Goal: Register for event/course

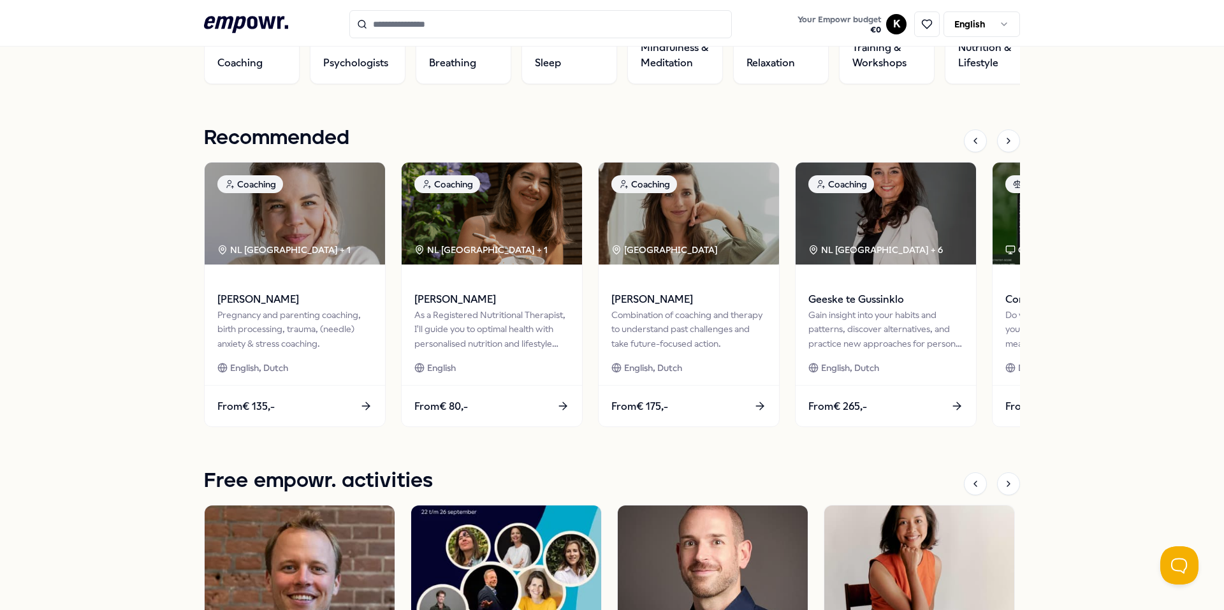
scroll to position [493, 0]
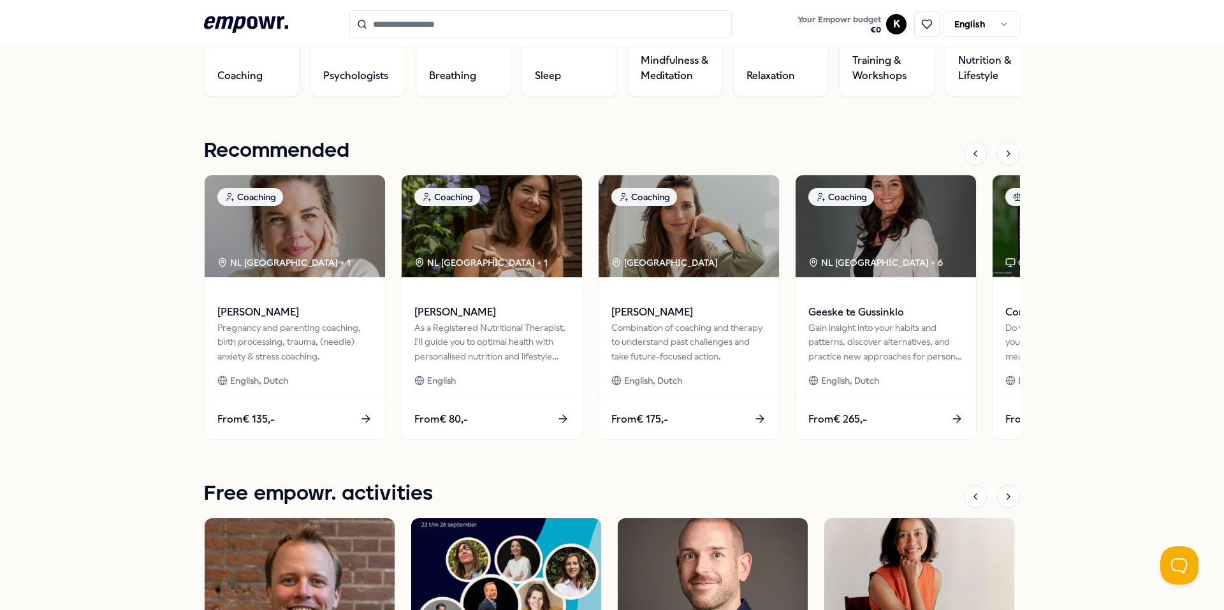
drag, startPoint x: 1158, startPoint y: 96, endPoint x: 1162, endPoint y: 105, distance: 10.6
click at [1158, 96] on div "[PERSON_NAME] Fulbright Your Empowr budget Valid until [DATE] € 0 Your well-bei…" at bounding box center [612, 355] width 1224 height 1532
click at [1129, 152] on div "[PERSON_NAME] Fulbright Your Empowr budget Valid until [DATE] € 0 Your well-bei…" at bounding box center [612, 355] width 1224 height 1532
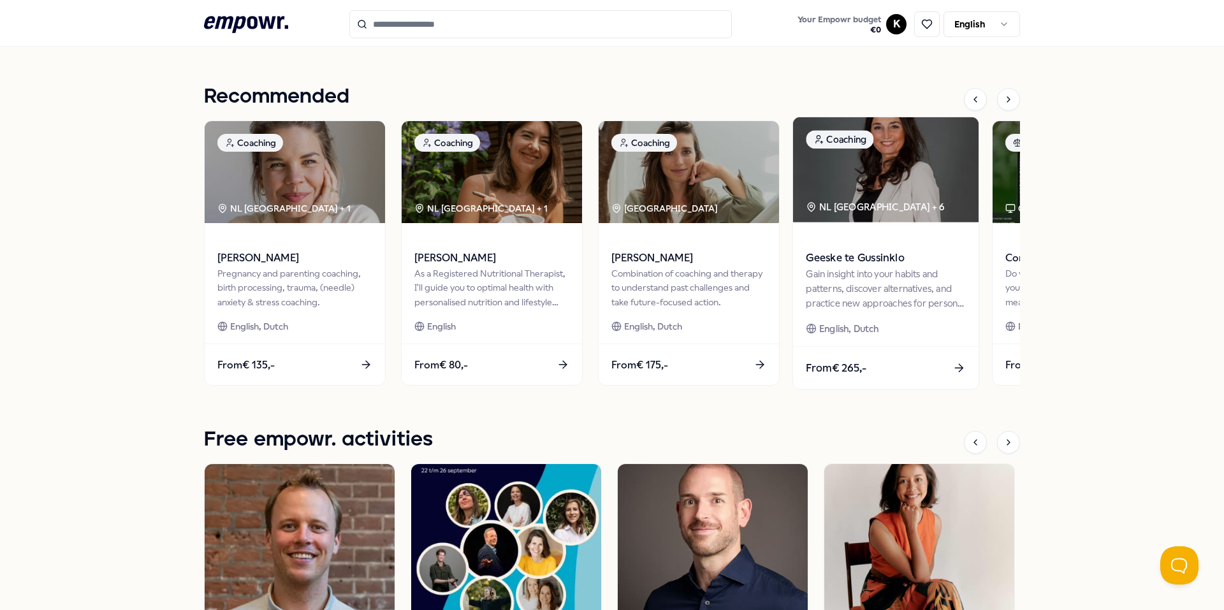
scroll to position [748, 0]
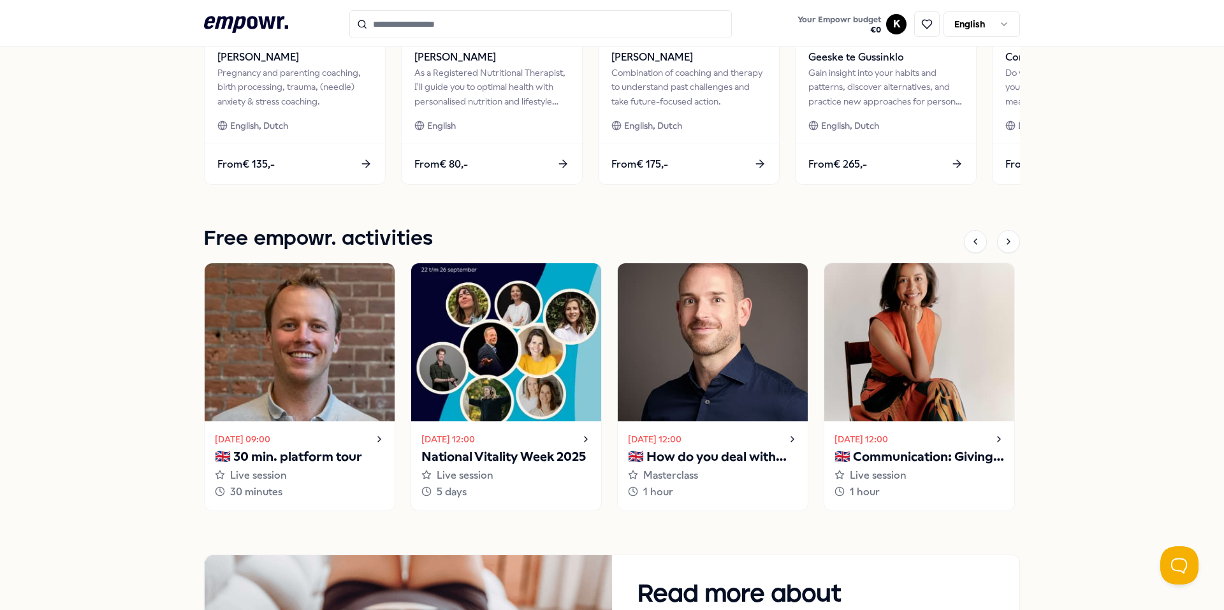
click at [529, 457] on p "National Vitality Week 2025" at bounding box center [506, 457] width 170 height 20
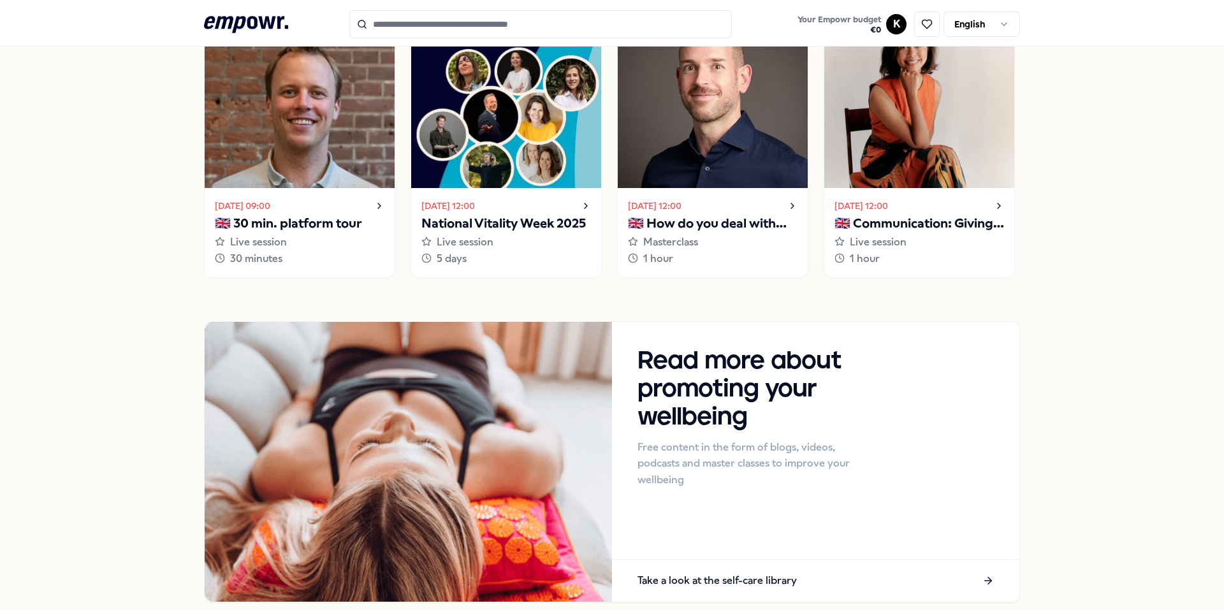
scroll to position [1020, 0]
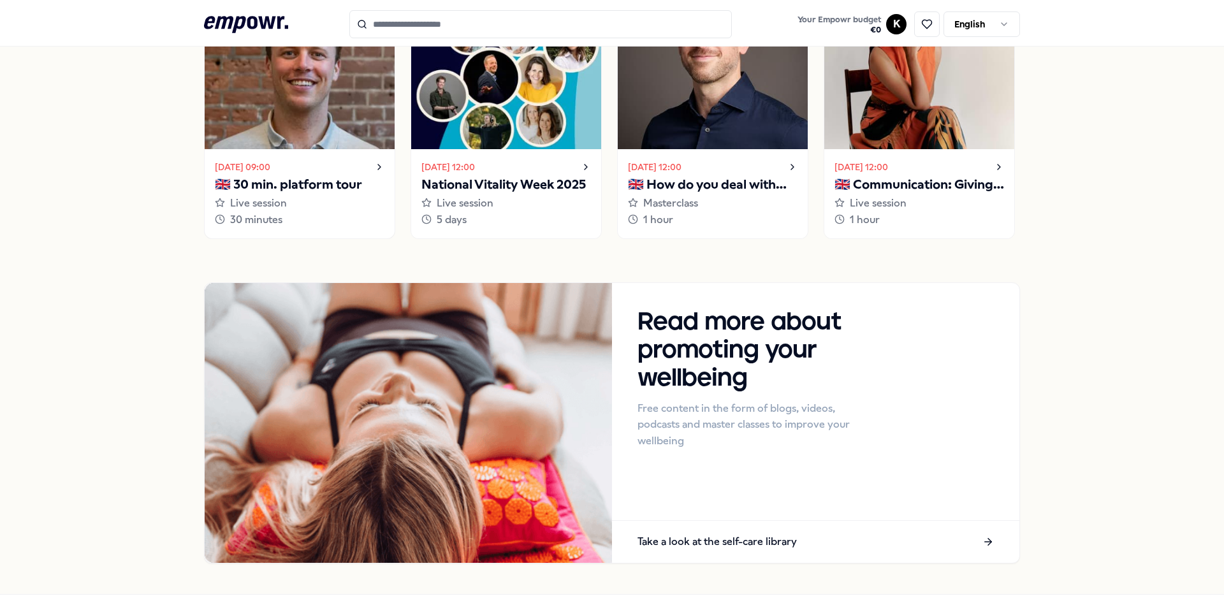
click at [316, 190] on p "🇬🇧 30 min. platform tour" at bounding box center [300, 185] width 170 height 20
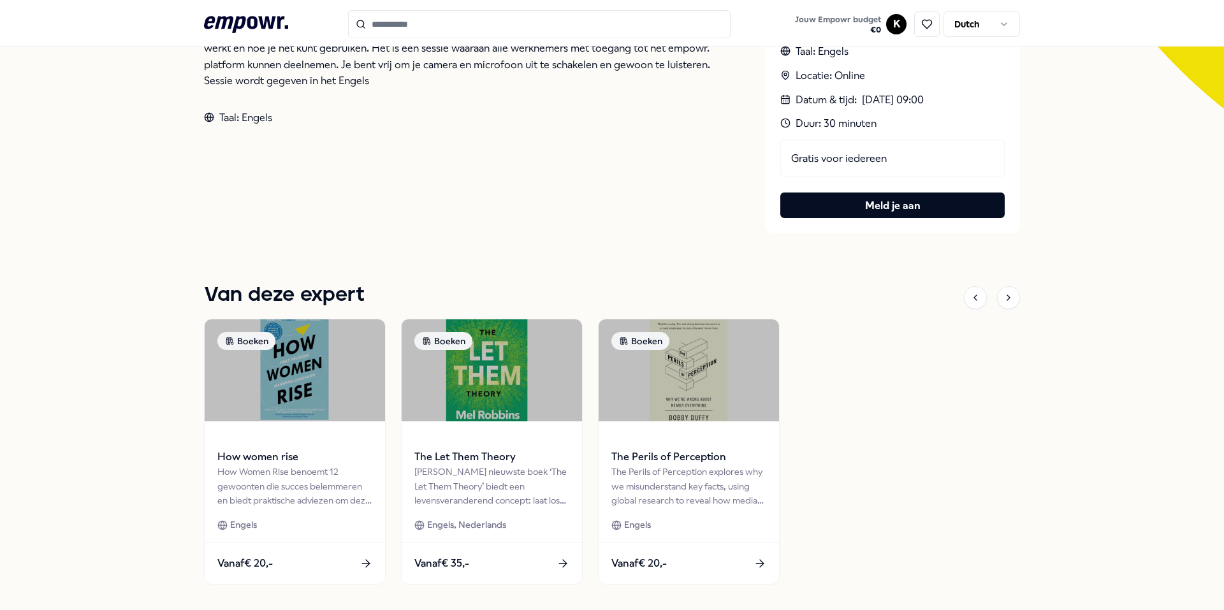
scroll to position [383, 0]
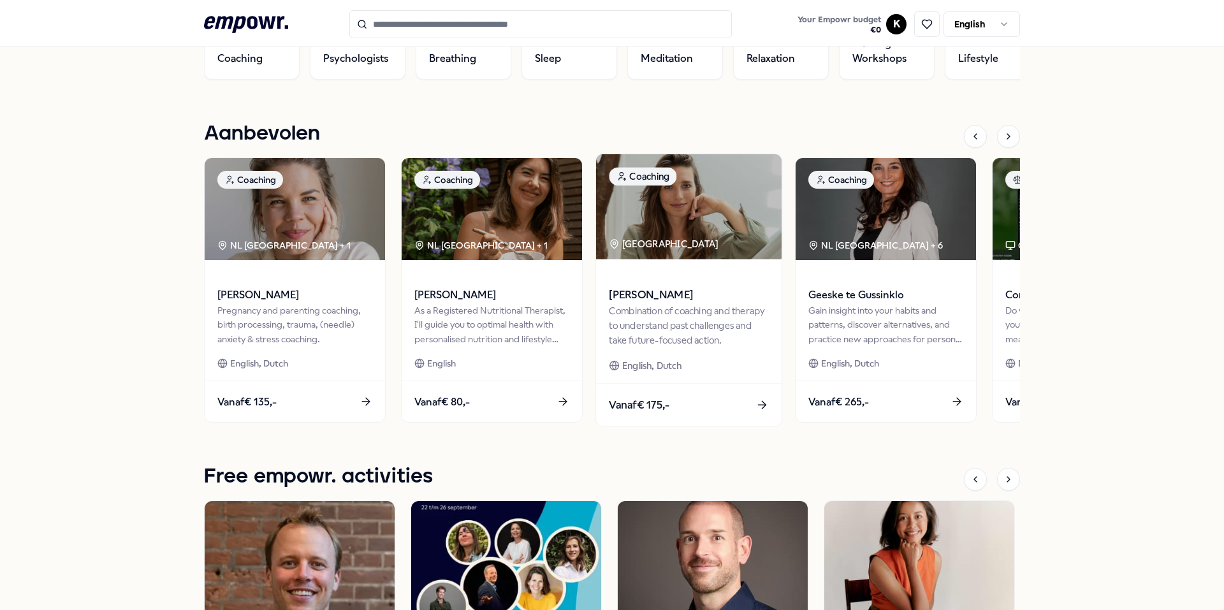
scroll to position [765, 0]
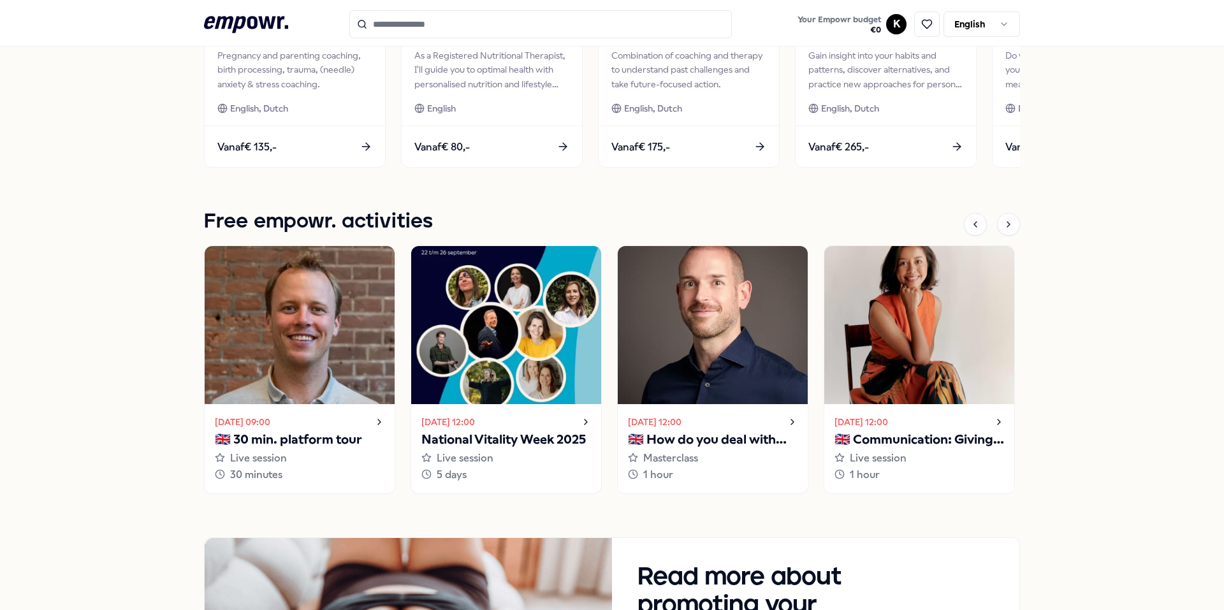
click at [574, 425] on div "[DATE] 12:00" at bounding box center [506, 421] width 170 height 15
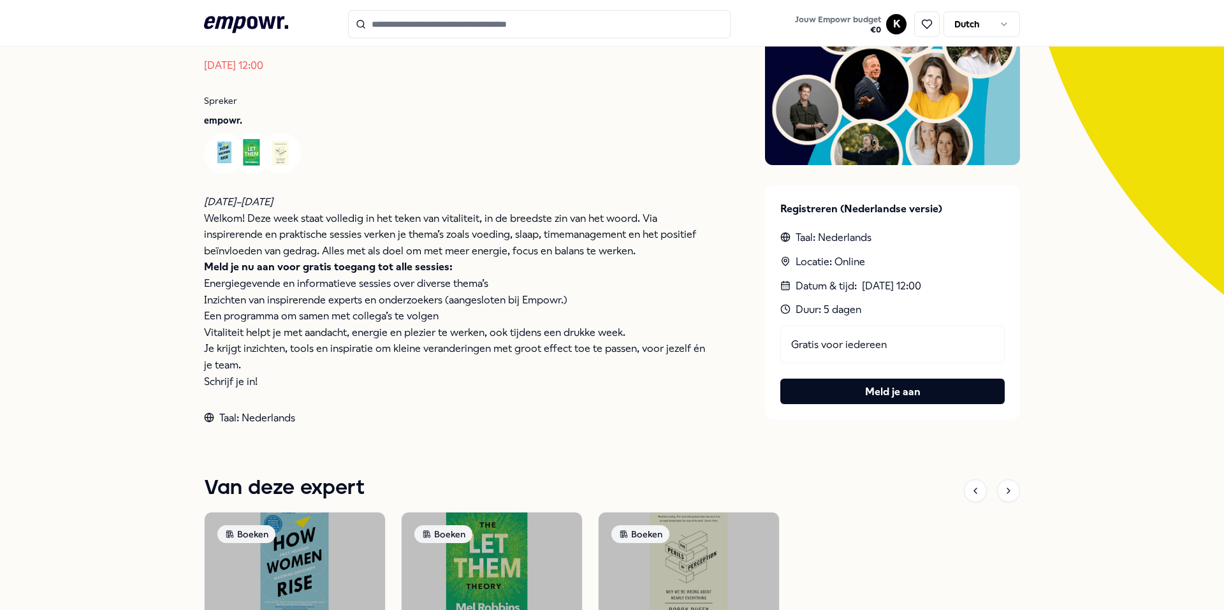
scroll to position [191, 0]
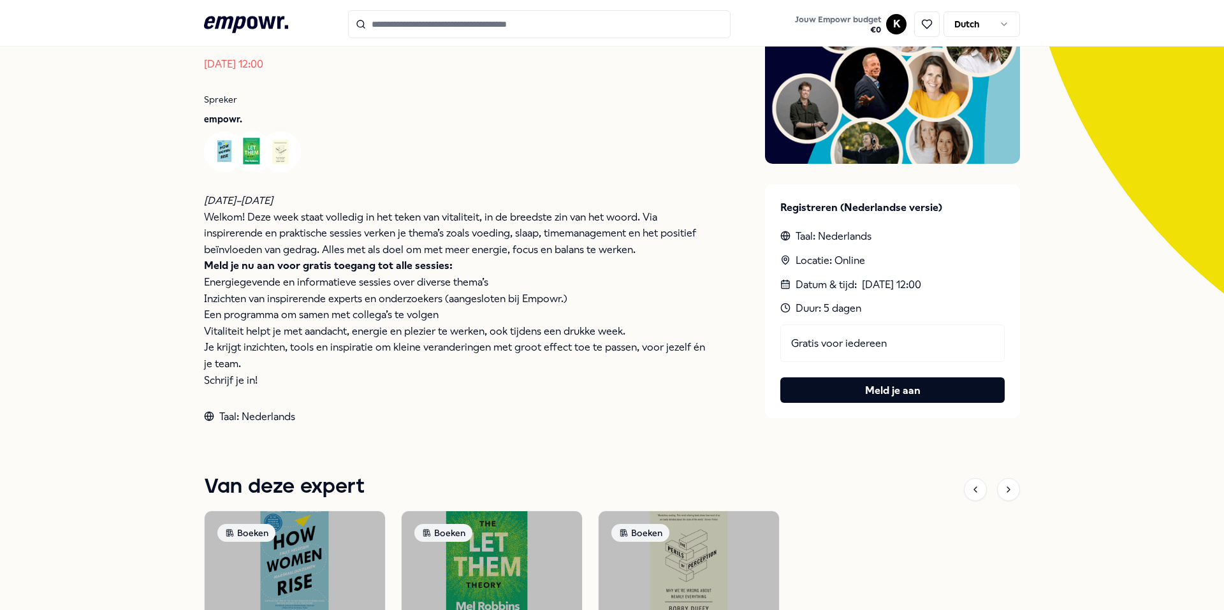
click at [885, 328] on div "Gratis voor iedereen" at bounding box center [892, 344] width 224 height 38
click at [896, 351] on div "Gratis voor iedereen" at bounding box center [892, 344] width 224 height 38
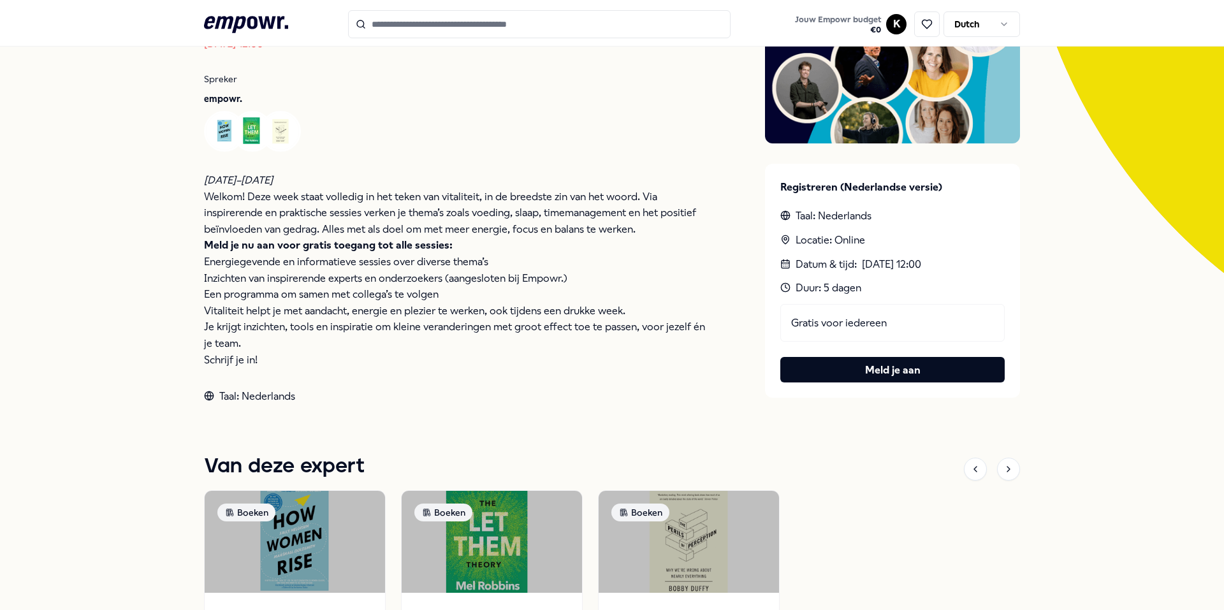
scroll to position [203, 0]
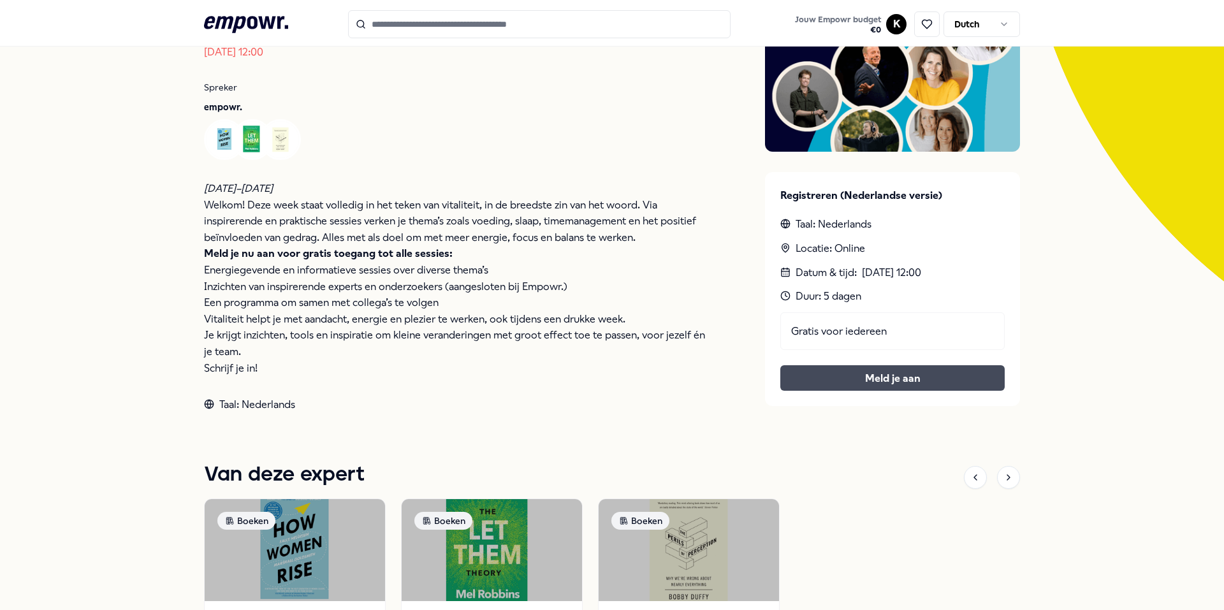
click at [872, 373] on link "Meld je aan" at bounding box center [893, 378] width 204 height 17
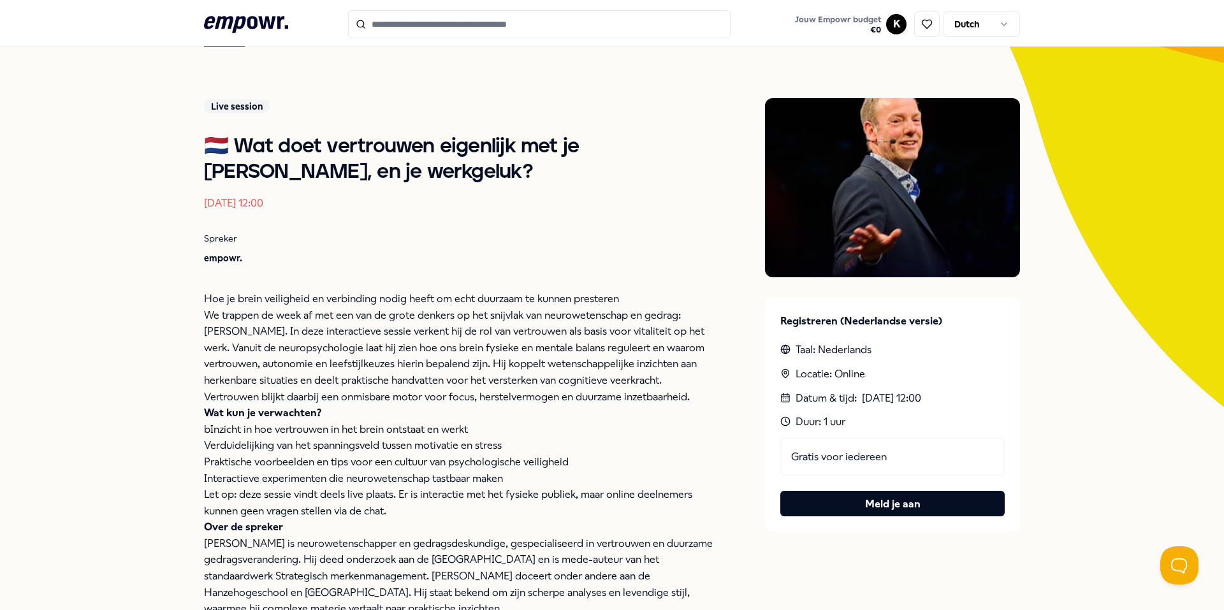
scroll to position [142, 0]
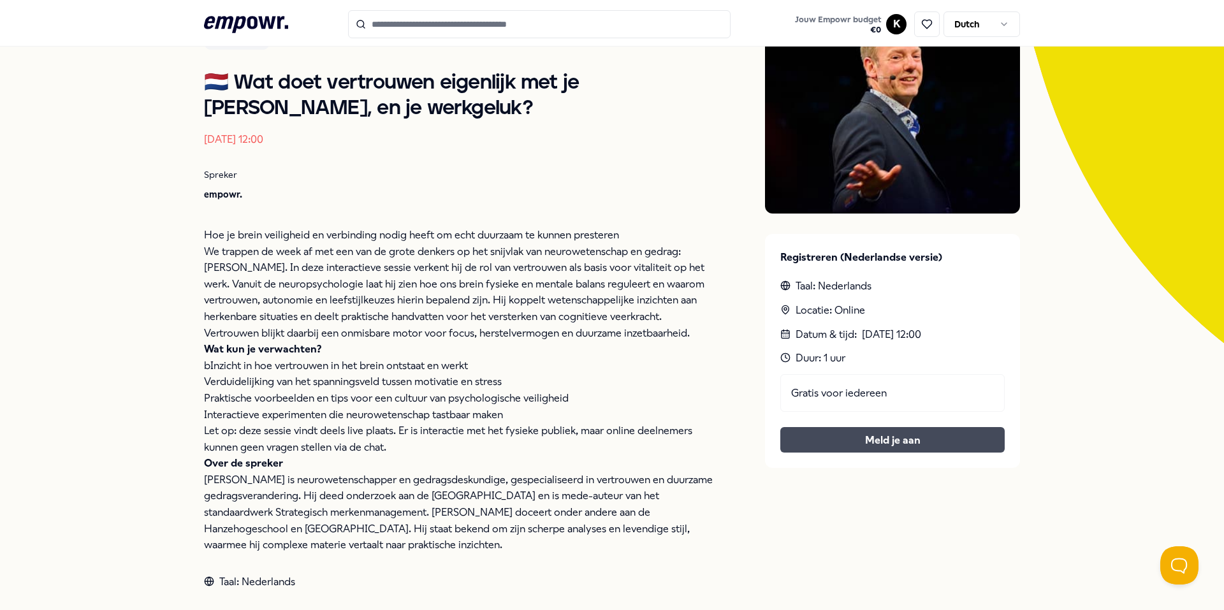
click at [854, 437] on button "Meld je aan" at bounding box center [892, 440] width 224 height 26
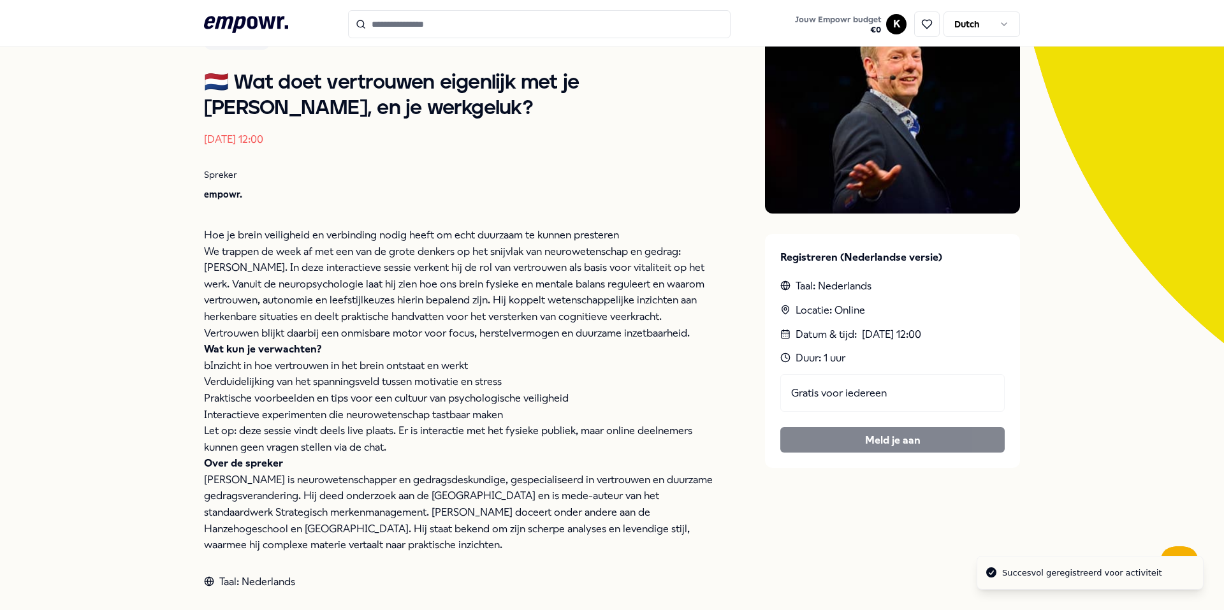
click at [428, 170] on p "Spreker" at bounding box center [459, 175] width 510 height 14
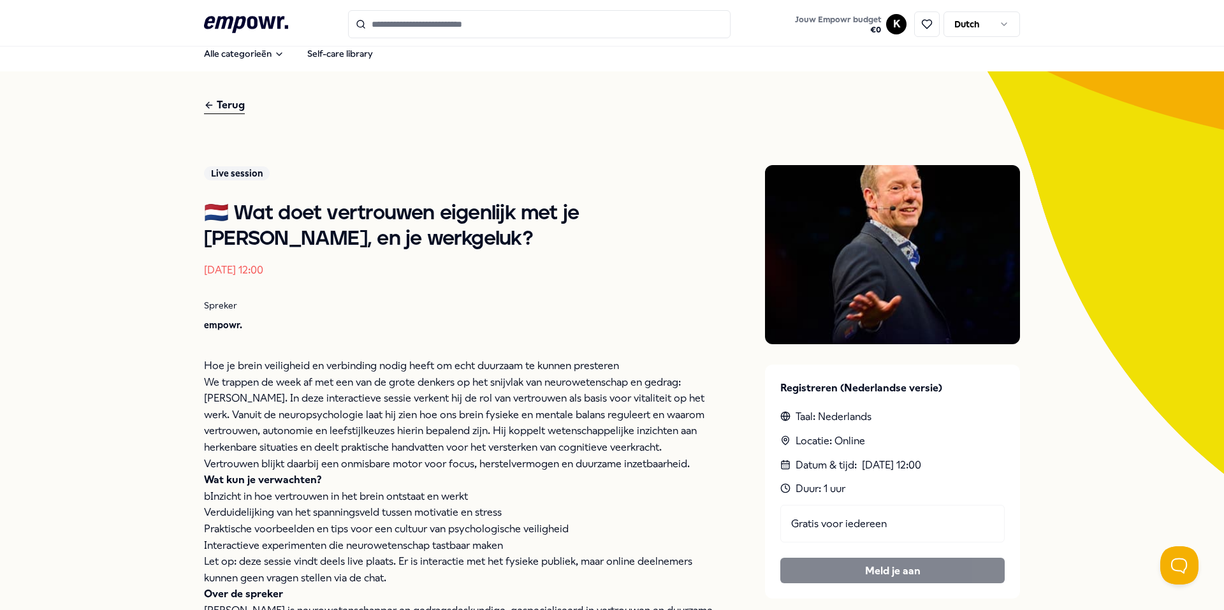
scroll to position [0, 0]
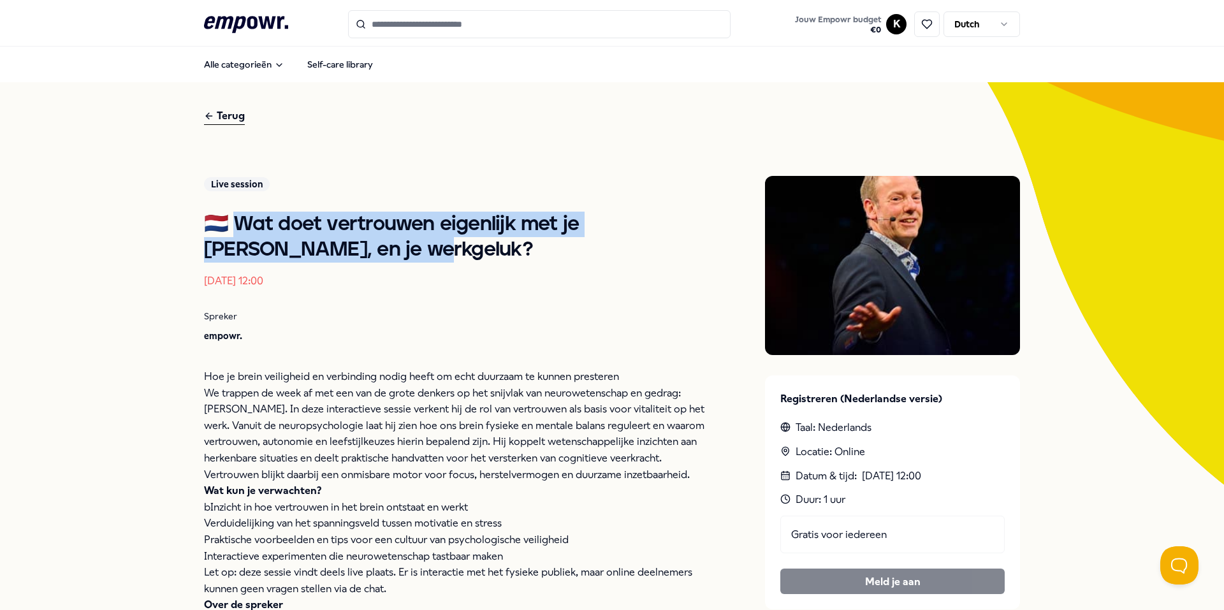
drag, startPoint x: 226, startPoint y: 219, endPoint x: 307, endPoint y: 252, distance: 87.7
click at [307, 252] on h1 "🇳🇱 Wat doet vertrouwen eigenlijk met je [PERSON_NAME], en je werkgeluk?" at bounding box center [459, 237] width 510 height 51
copy h1 "t doet vertrouwen eigenlijk met je [PERSON_NAME], en je werkgeluk?"
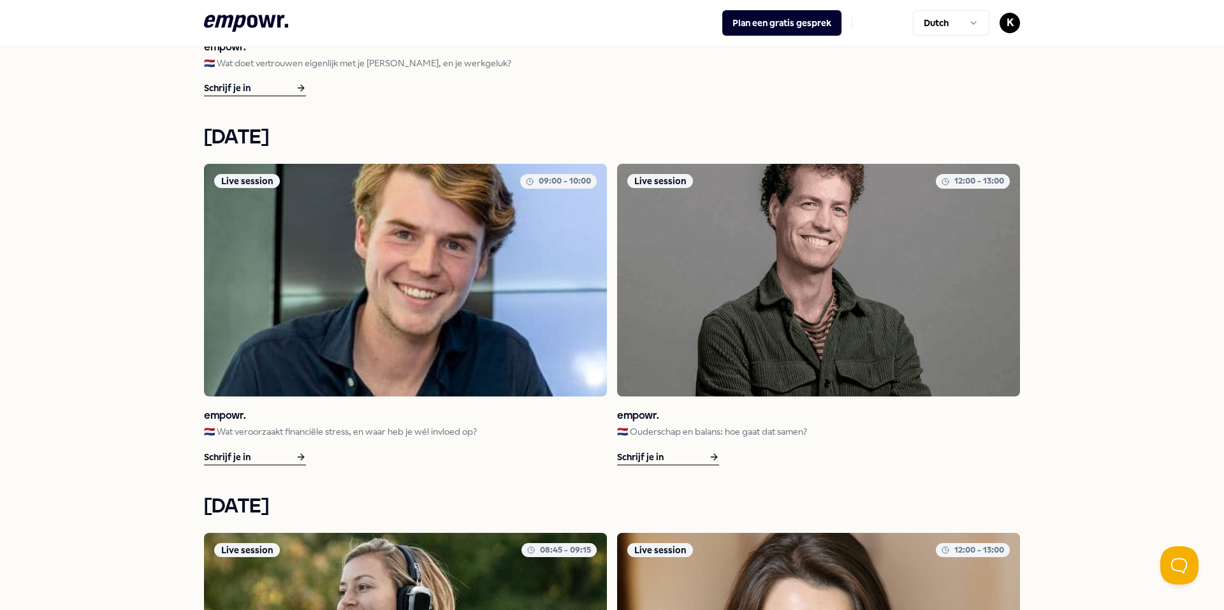
scroll to position [765, 0]
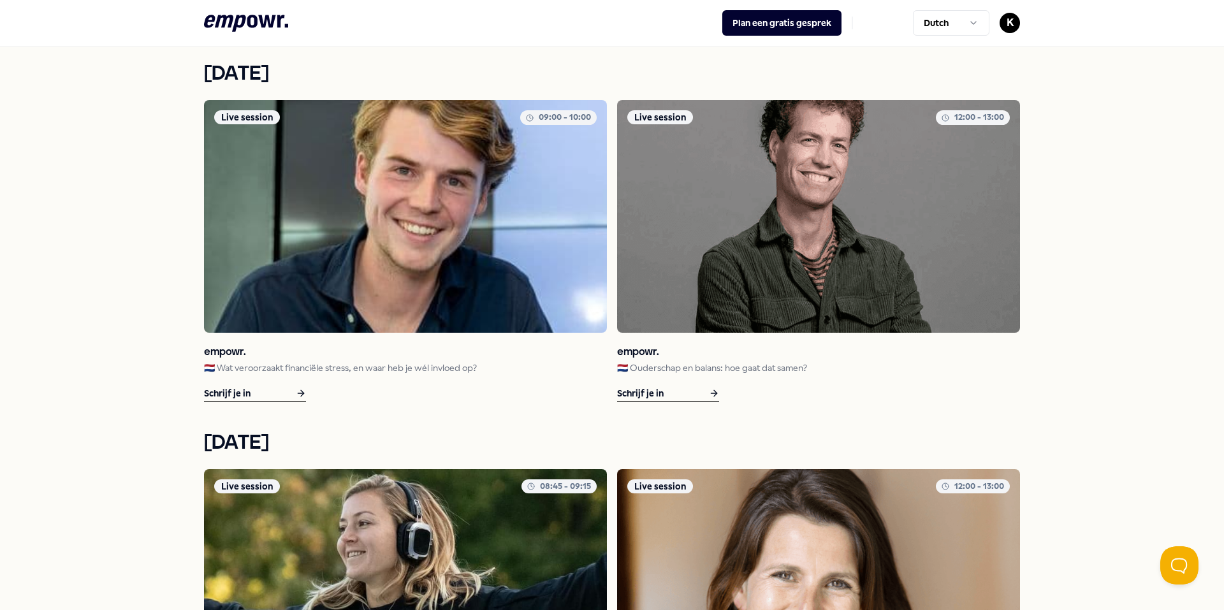
click at [232, 390] on div "Schrijf je in" at bounding box center [255, 394] width 102 height 16
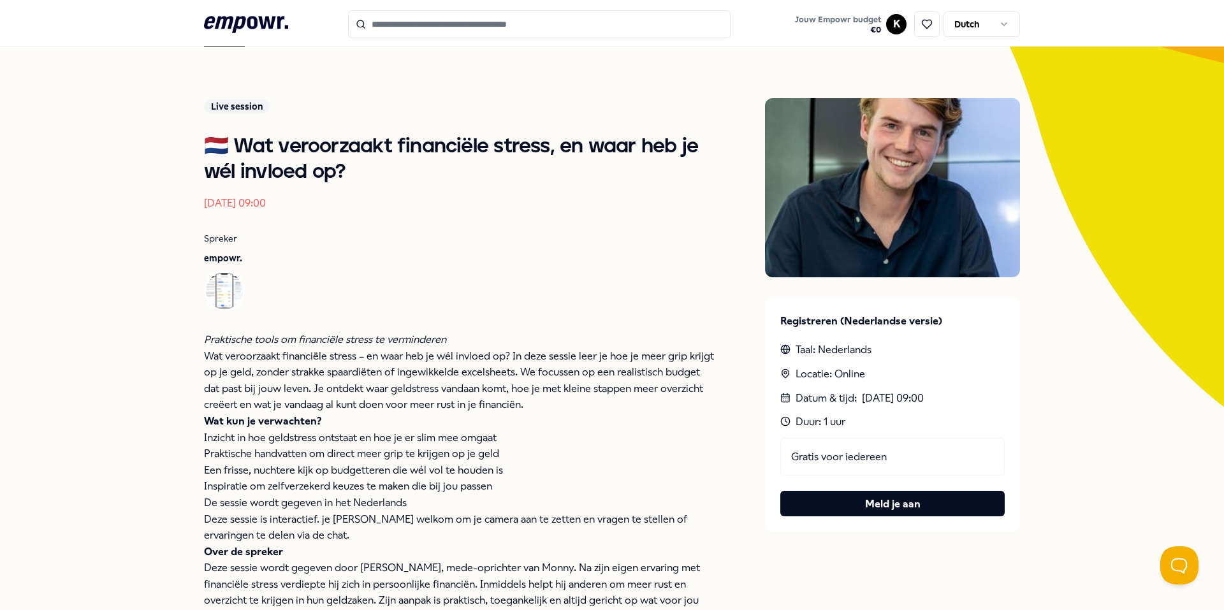
click at [498, 286] on div at bounding box center [465, 290] width 497 height 41
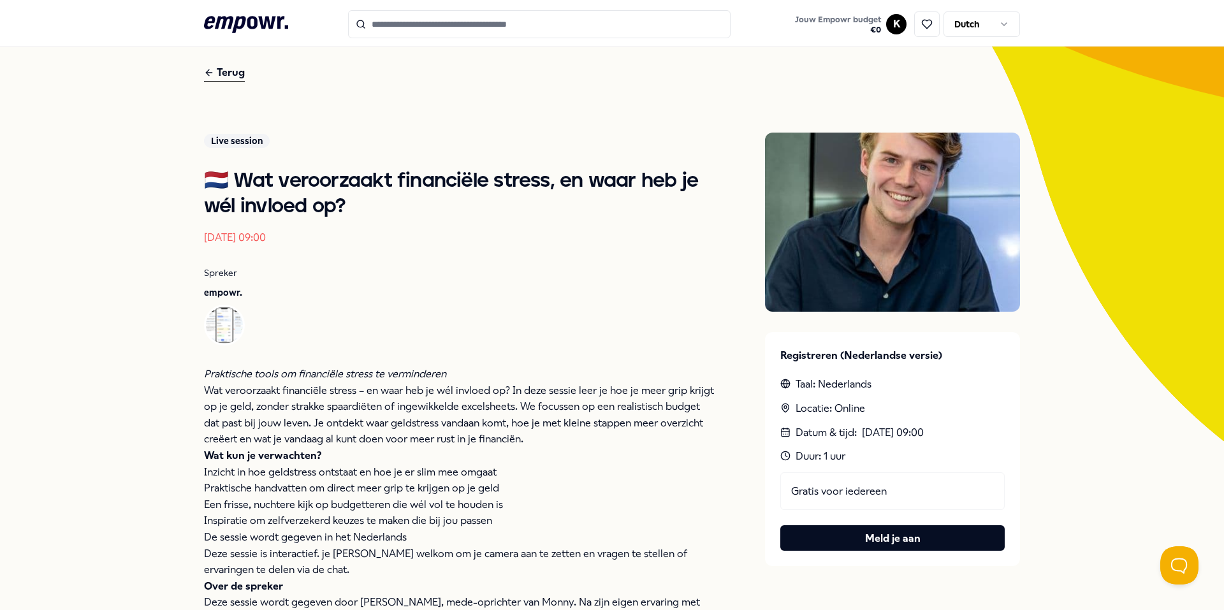
scroll to position [0, 0]
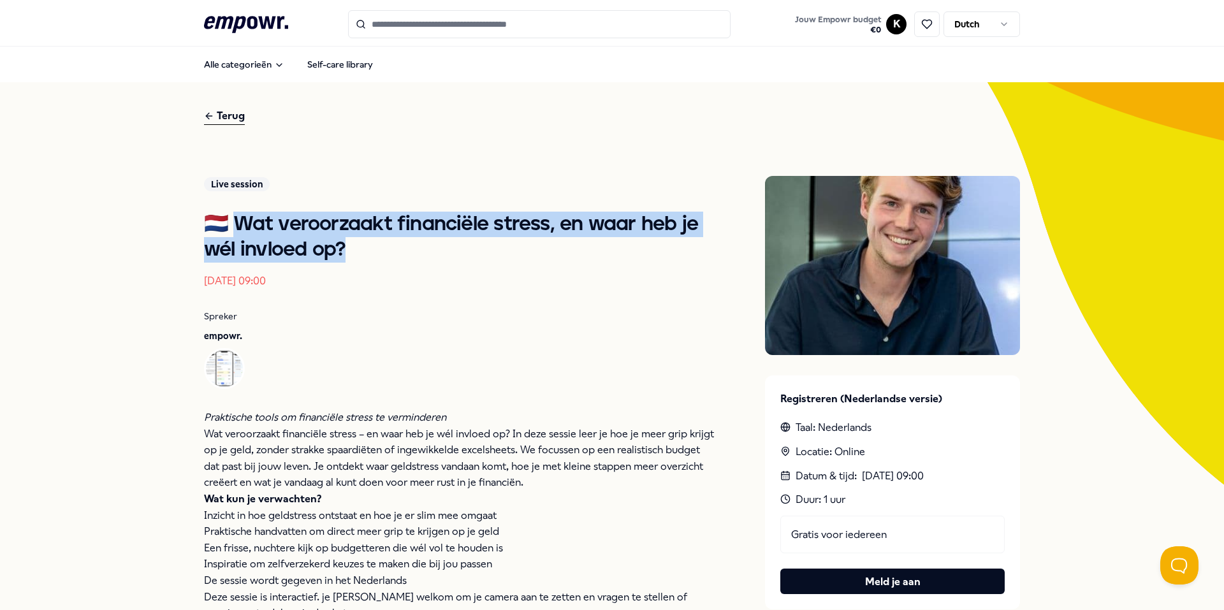
drag, startPoint x: 228, startPoint y: 218, endPoint x: 357, endPoint y: 249, distance: 132.5
click at [357, 249] on h1 "🇳🇱 Wat veroorzaakt financiële stress, en waar heb je wél invloed op?" at bounding box center [459, 237] width 510 height 51
copy h1 "t veroorzaakt financiële stress, en waar heb je wél invloed op?"
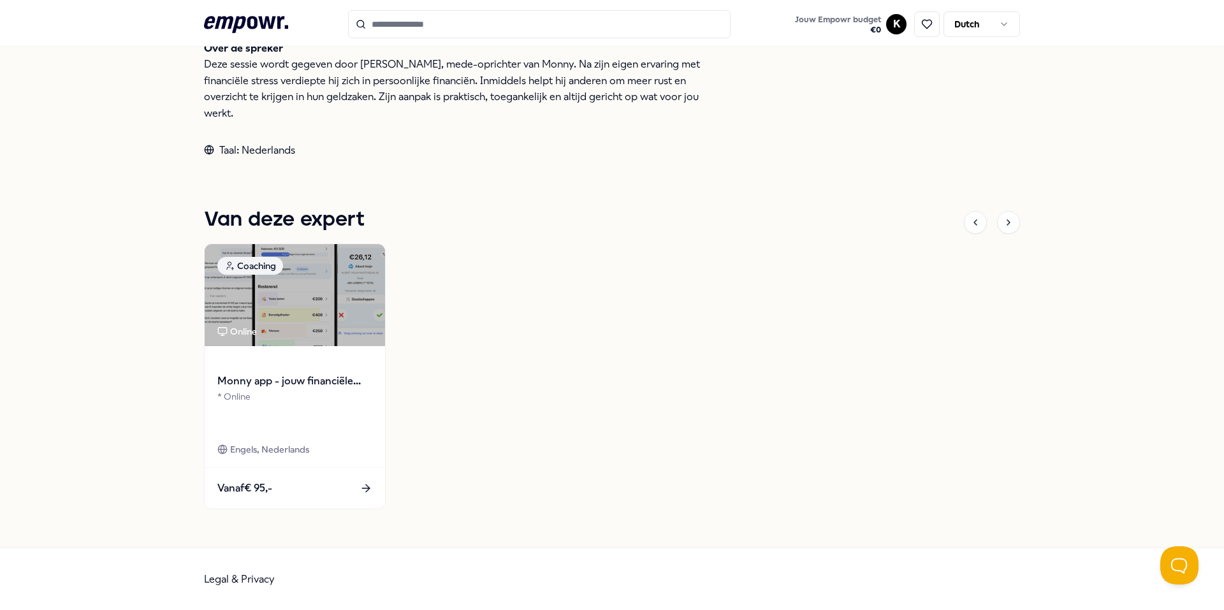
scroll to position [263, 0]
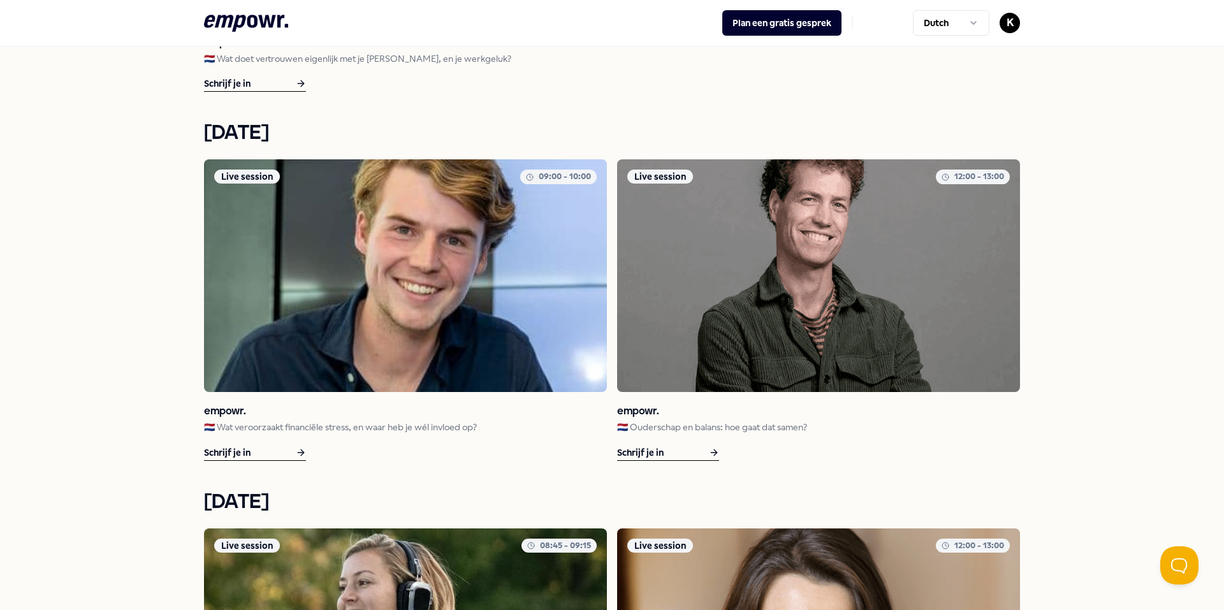
scroll to position [709, 0]
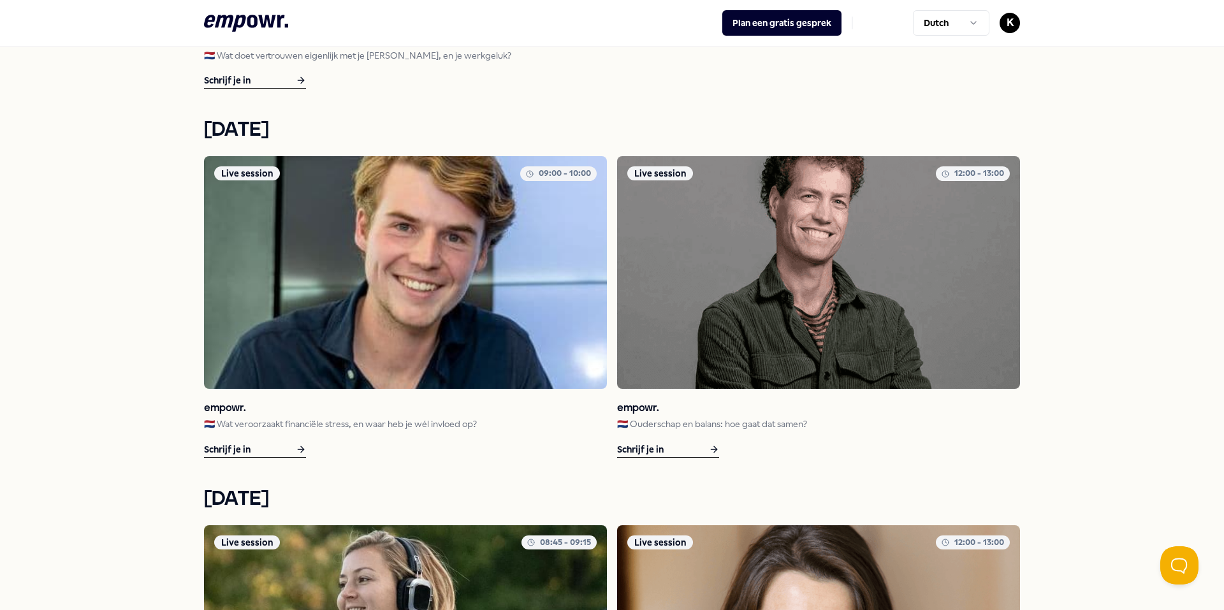
click at [680, 423] on p "🇳🇱 Ouderschap en balans: hoe gaat dat samen?" at bounding box center [818, 424] width 403 height 14
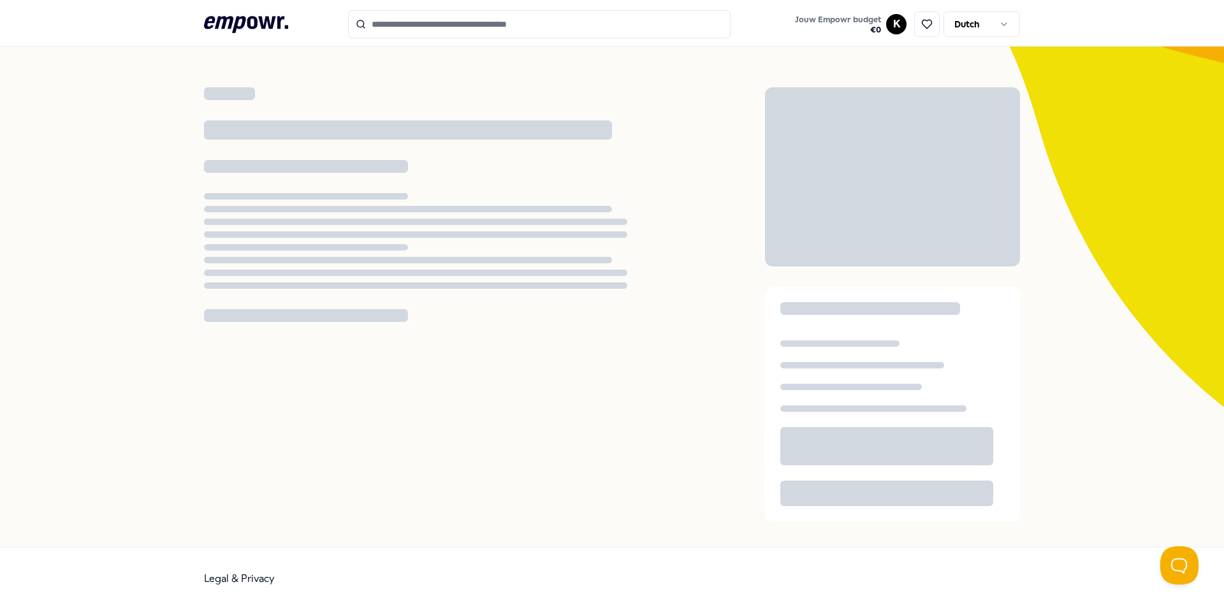
scroll to position [78, 0]
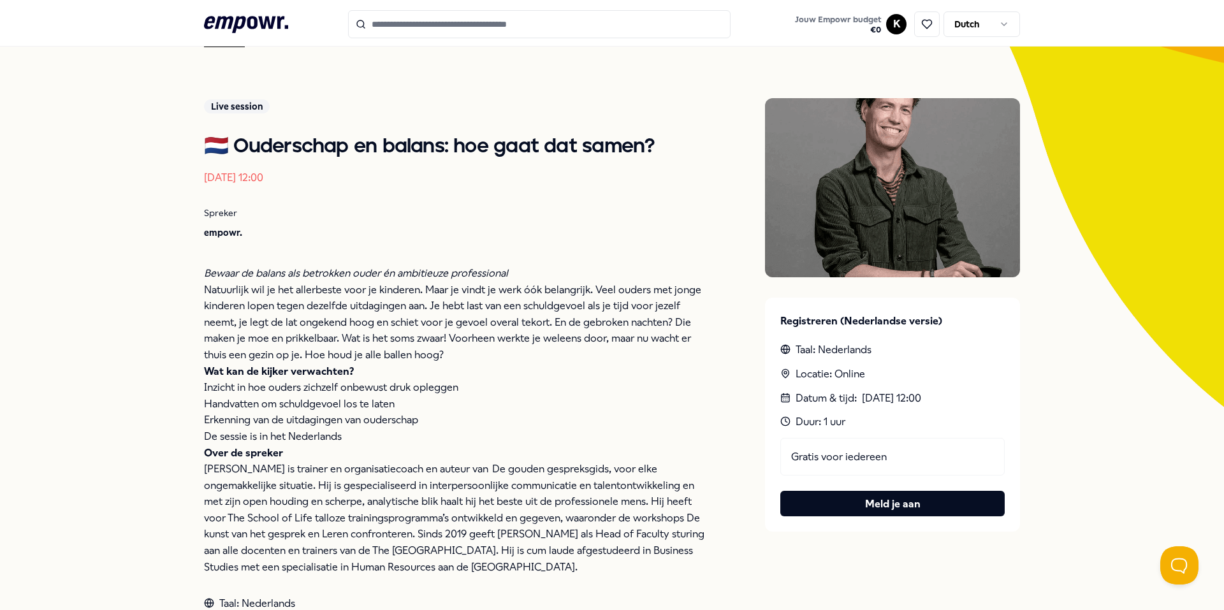
click at [403, 201] on div "Live session 🇳🇱 Ouderschap en balans: hoe gaat dat samen? 23 sep 2025, 12:00 Sp…" at bounding box center [459, 355] width 510 height 514
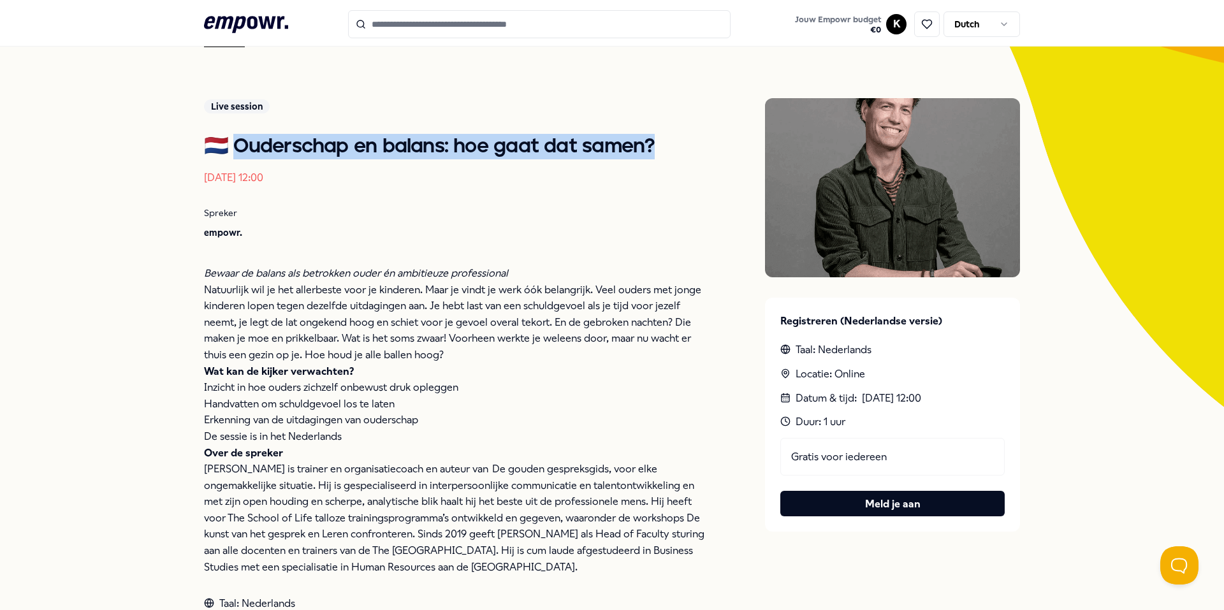
drag, startPoint x: 226, startPoint y: 143, endPoint x: 649, endPoint y: 151, distance: 423.4
click at [649, 151] on h1 "🇳🇱 Ouderschap en balans: hoe gaat dat samen?" at bounding box center [459, 147] width 510 height 26
copy h1 "derschap en balans: hoe gaat dat samen?"
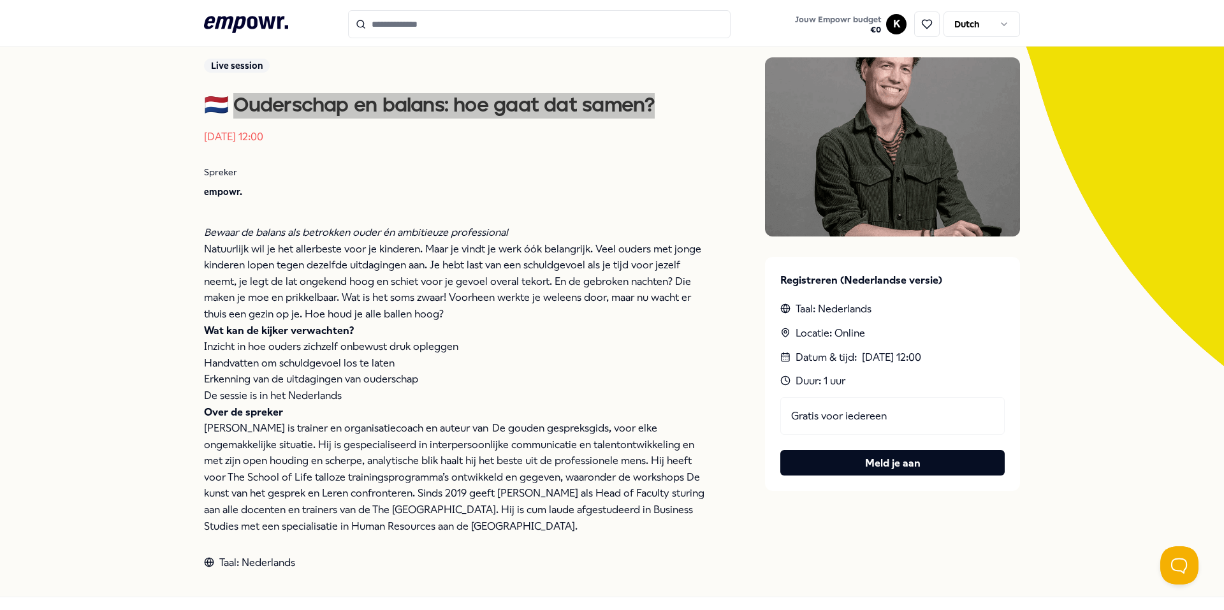
scroll to position [168, 0]
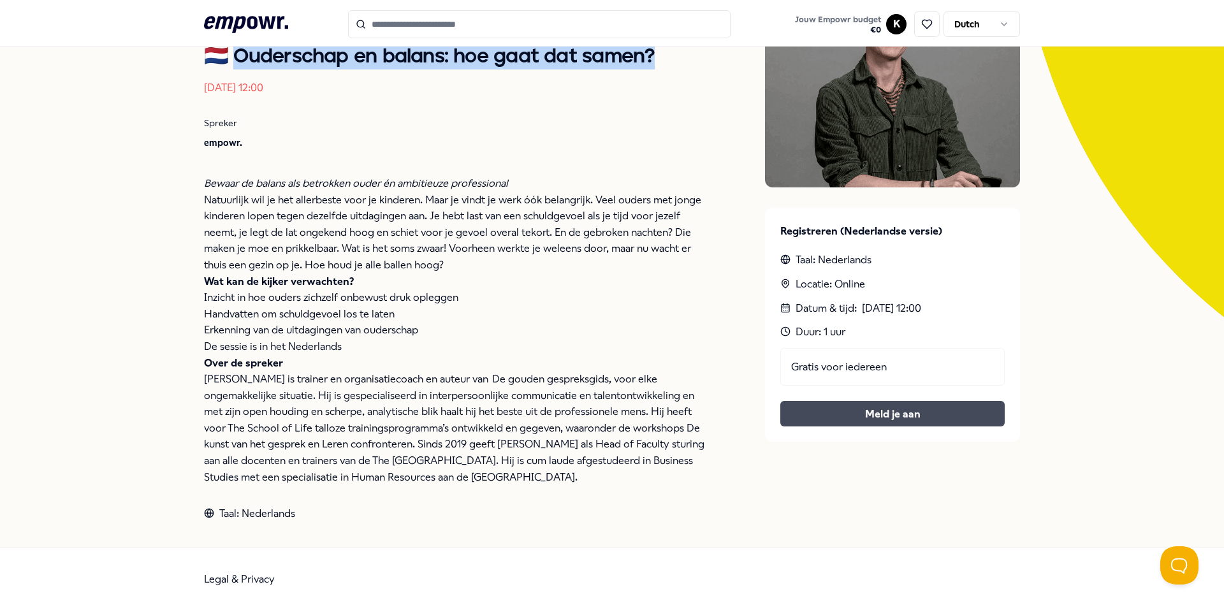
click at [854, 411] on button "Meld je aan" at bounding box center [892, 414] width 224 height 26
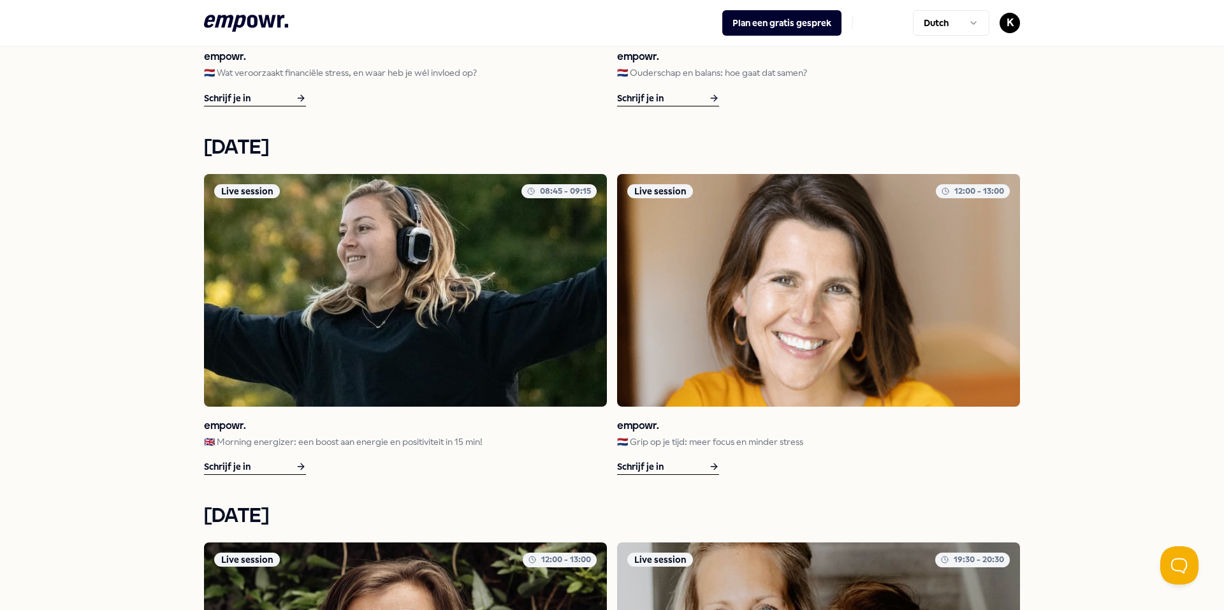
scroll to position [1124, 0]
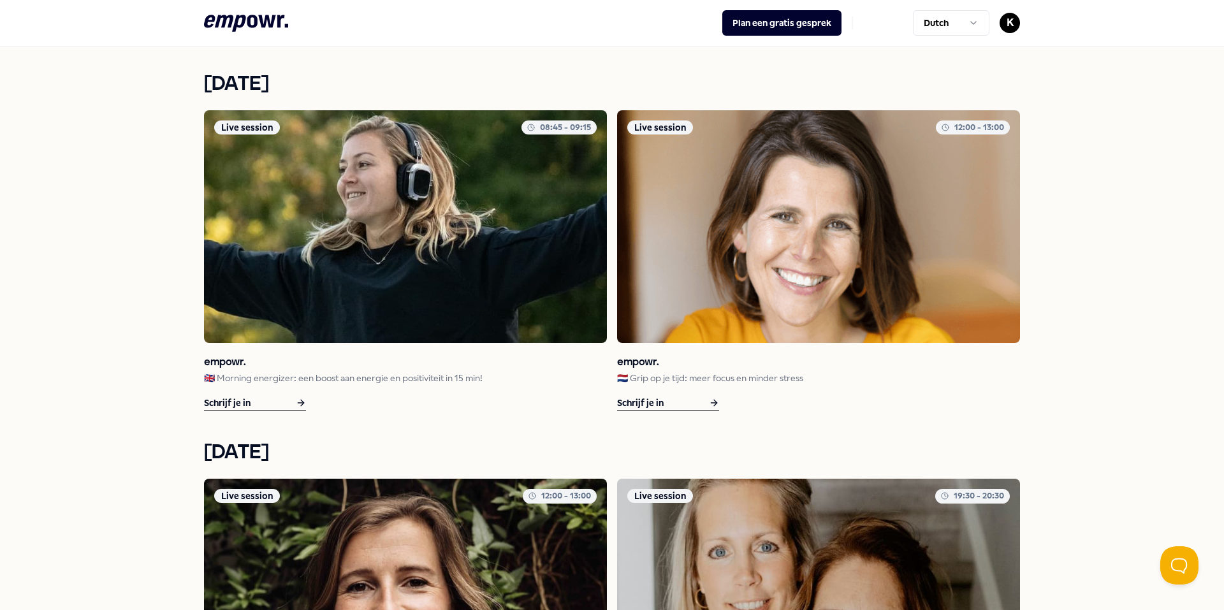
click at [713, 285] on img at bounding box center [818, 226] width 403 height 233
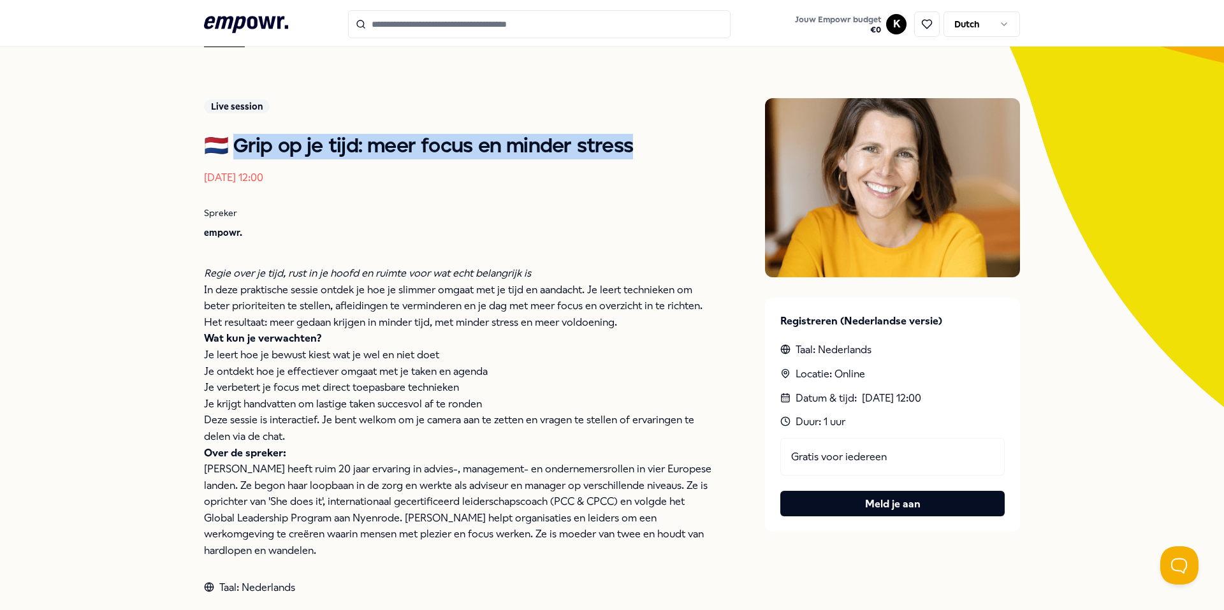
drag, startPoint x: 628, startPoint y: 150, endPoint x: 225, endPoint y: 145, distance: 403.0
click at [225, 145] on h1 "🇳🇱 Grip op je tijd: meer focus en minder stress" at bounding box center [459, 147] width 510 height 26
copy h1 "ip op je tijd: meer focus en minder stress"
click at [914, 507] on button "Meld je aan" at bounding box center [892, 504] width 224 height 26
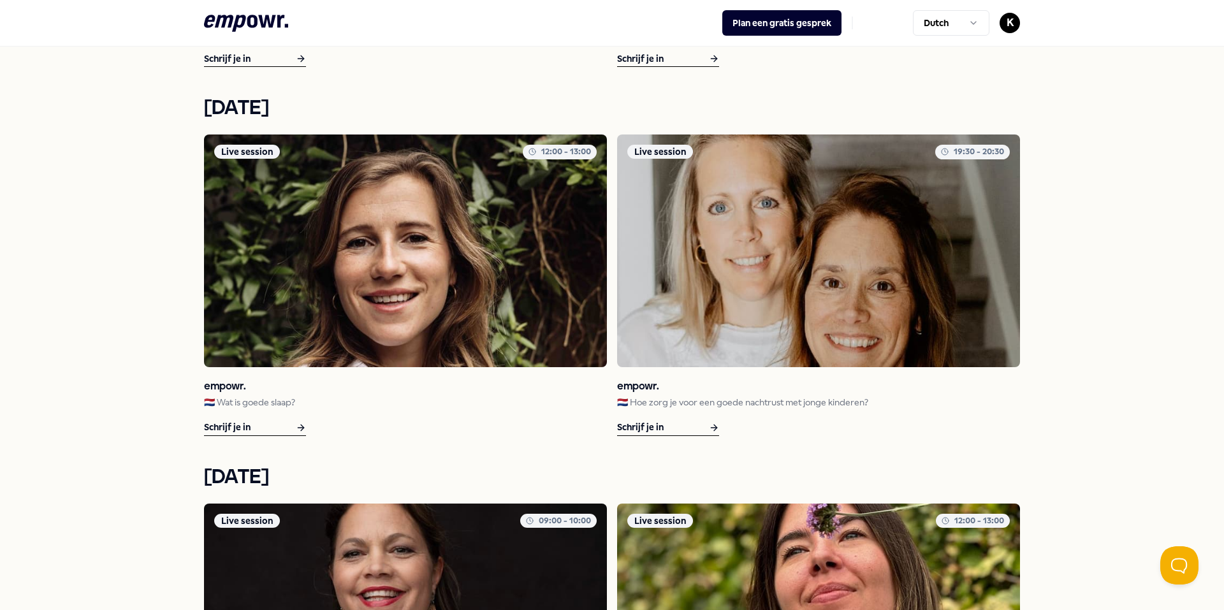
scroll to position [1544, 0]
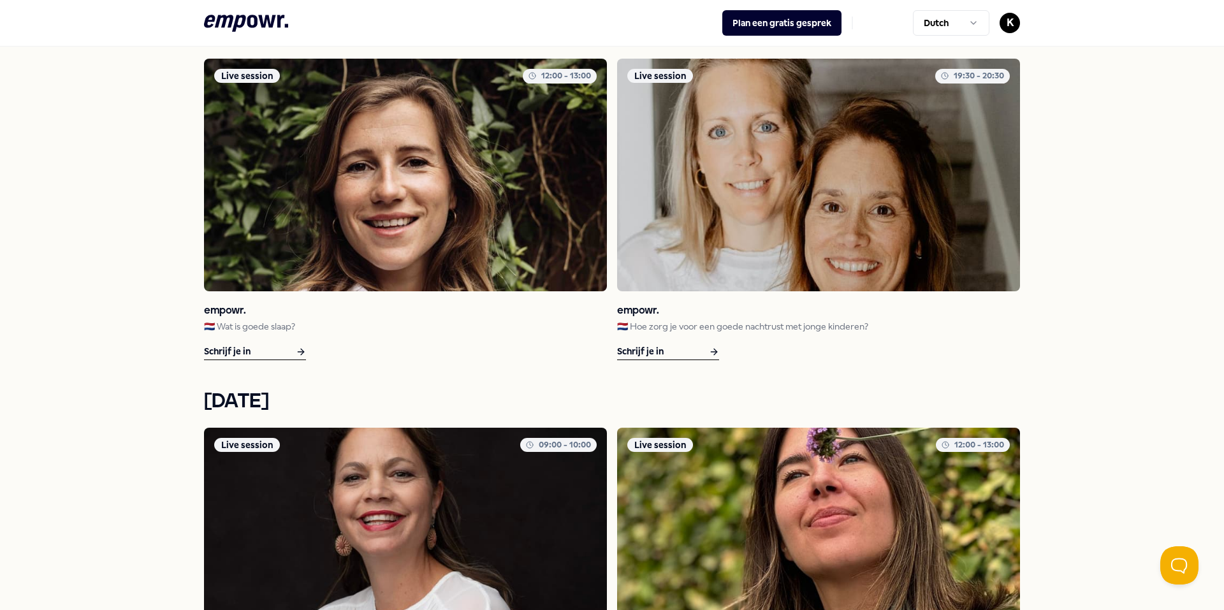
click at [360, 221] on img at bounding box center [405, 175] width 403 height 233
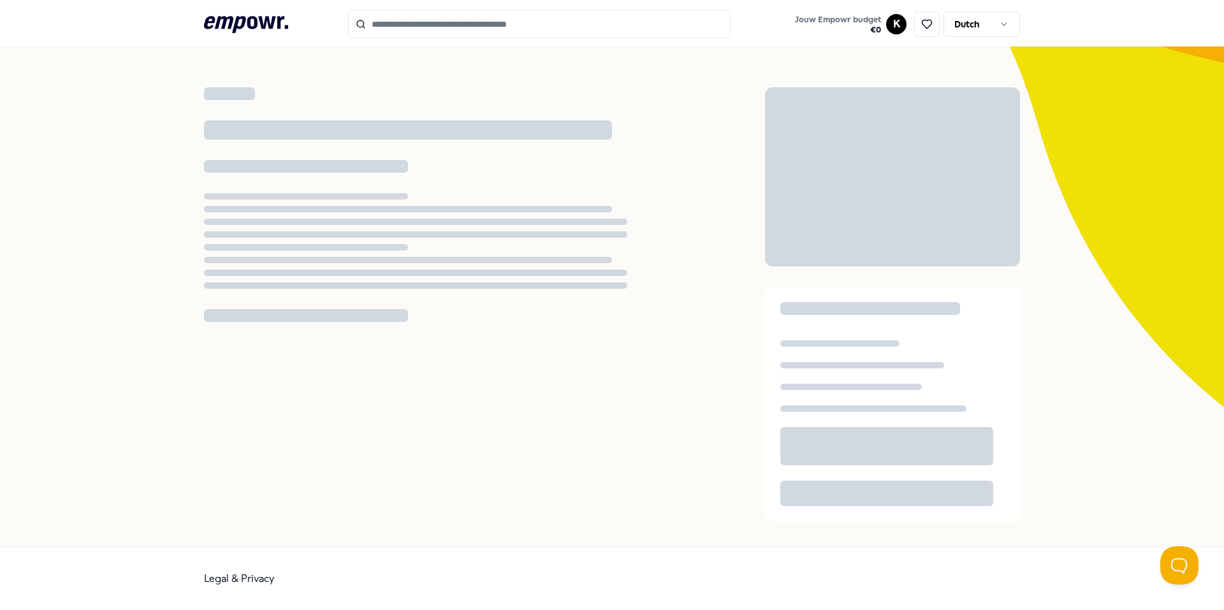
scroll to position [78, 0]
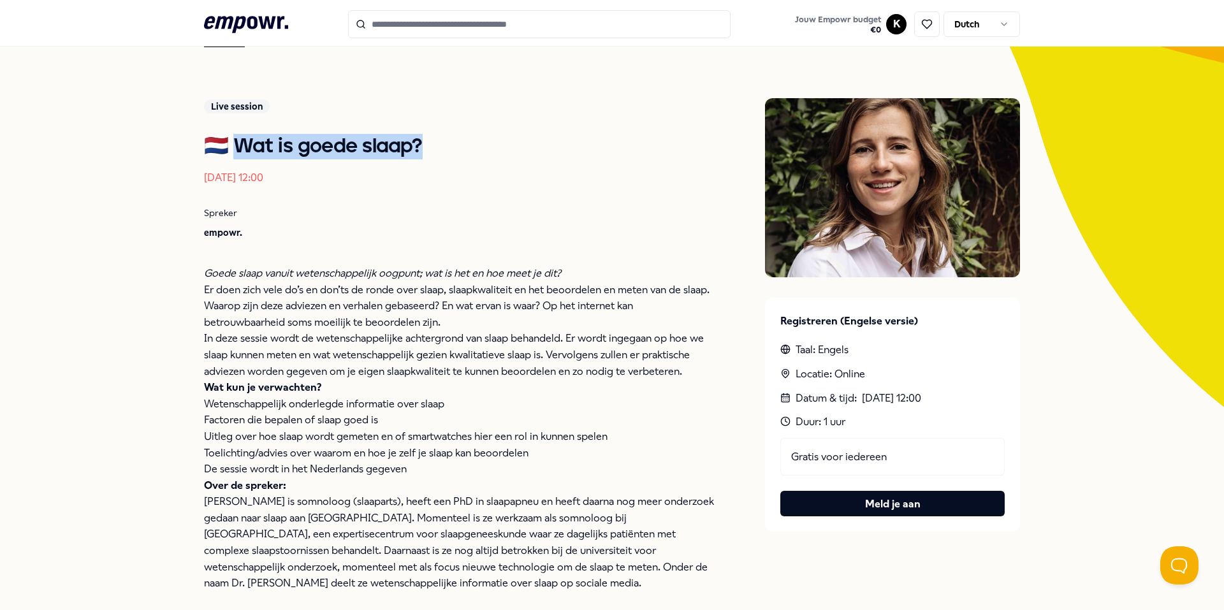
drag, startPoint x: 413, startPoint y: 144, endPoint x: 228, endPoint y: 144, distance: 184.9
click at [228, 144] on h1 "🇳🇱 Wat is goede slaap?" at bounding box center [459, 147] width 510 height 26
copy h1 "t is goede slaap?"
click at [913, 509] on button "Meld je aan" at bounding box center [892, 504] width 224 height 26
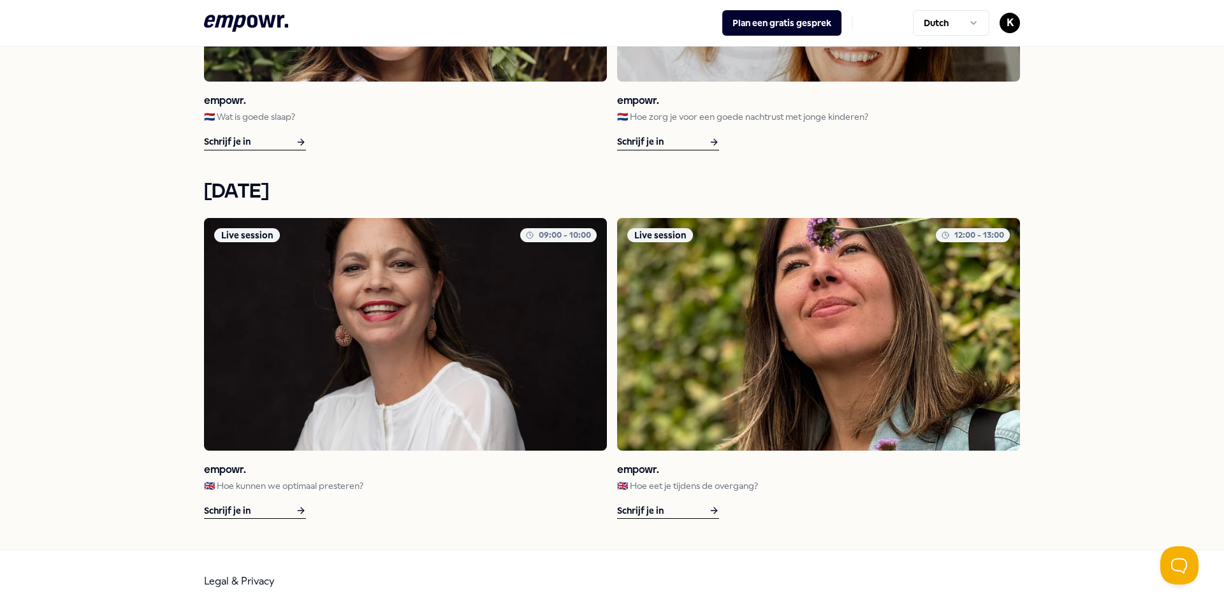
scroll to position [1757, 0]
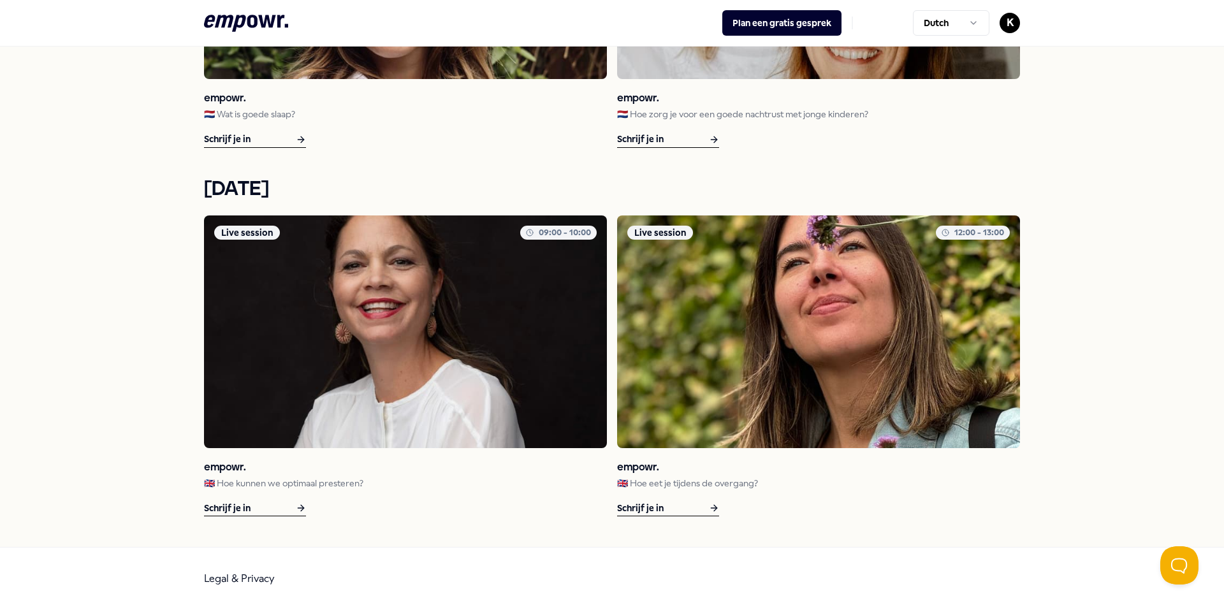
click at [381, 360] on img at bounding box center [405, 332] width 403 height 233
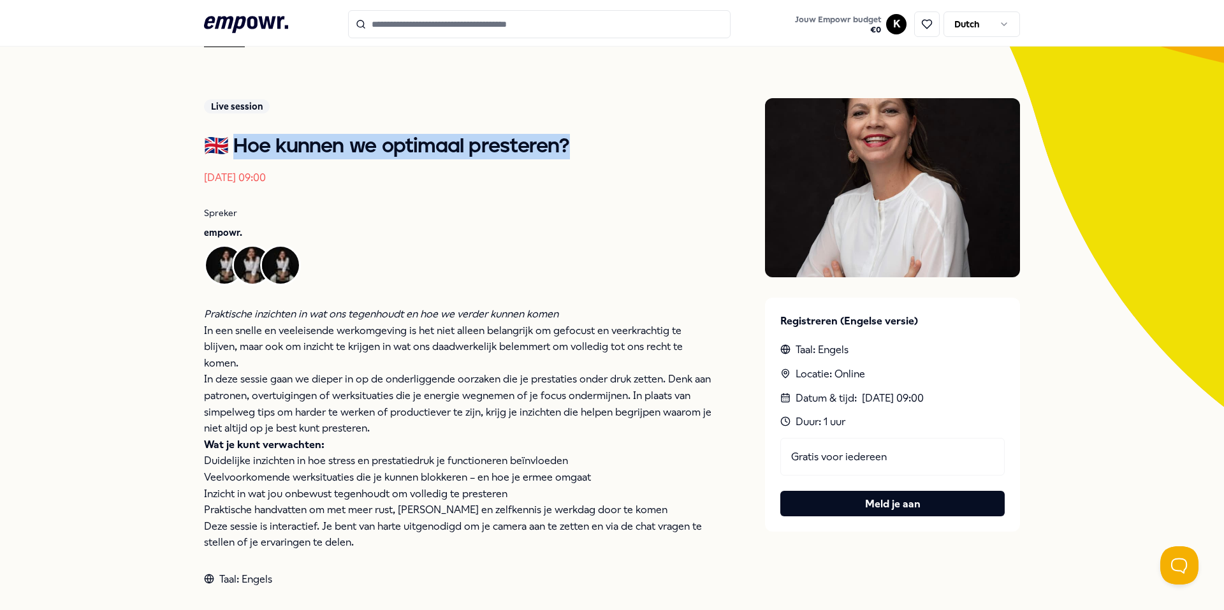
drag, startPoint x: 572, startPoint y: 143, endPoint x: 228, endPoint y: 137, distance: 344.3
click at [228, 137] on h1 "🇬🇧 Hoe kunnen we optimaal presteren?" at bounding box center [459, 147] width 510 height 26
copy h1 "e kunnen we optimaal presteren?"
click at [896, 505] on button "Meld je aan" at bounding box center [892, 504] width 224 height 26
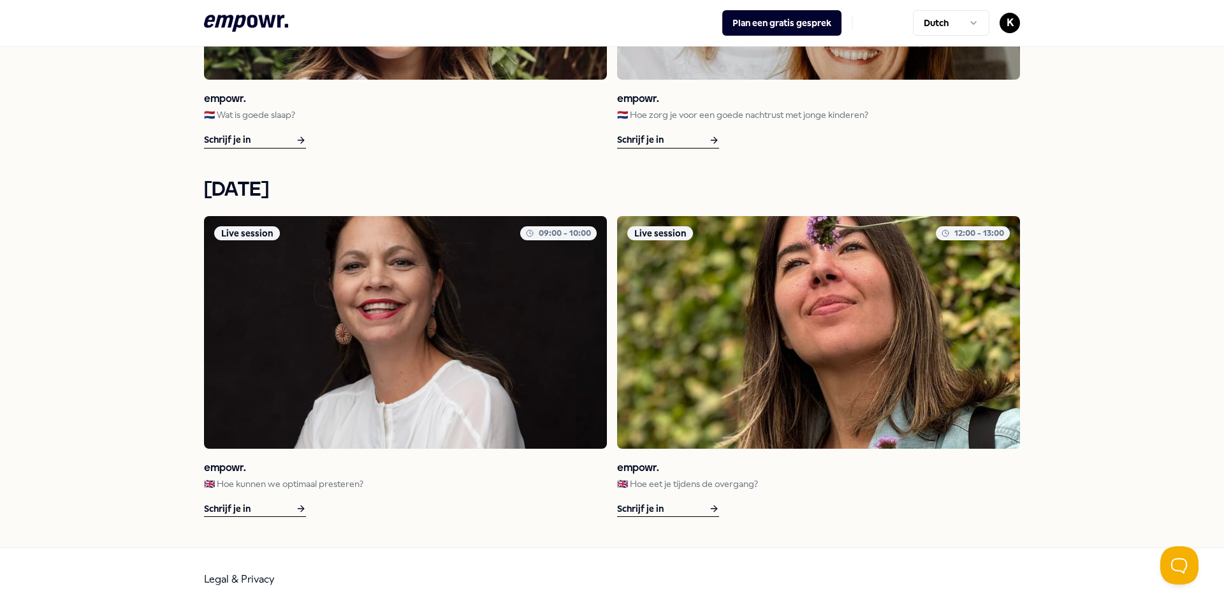
scroll to position [1757, 0]
click at [681, 478] on p "🇬🇧 Hoe eet je tijdens de overgang?" at bounding box center [818, 483] width 403 height 14
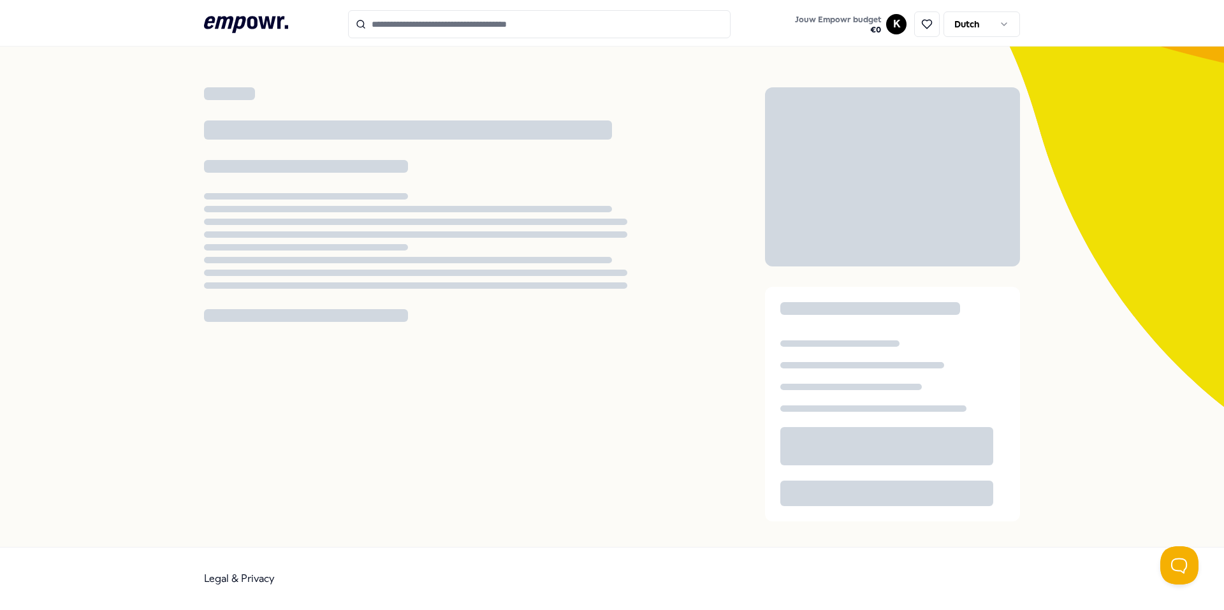
scroll to position [78, 0]
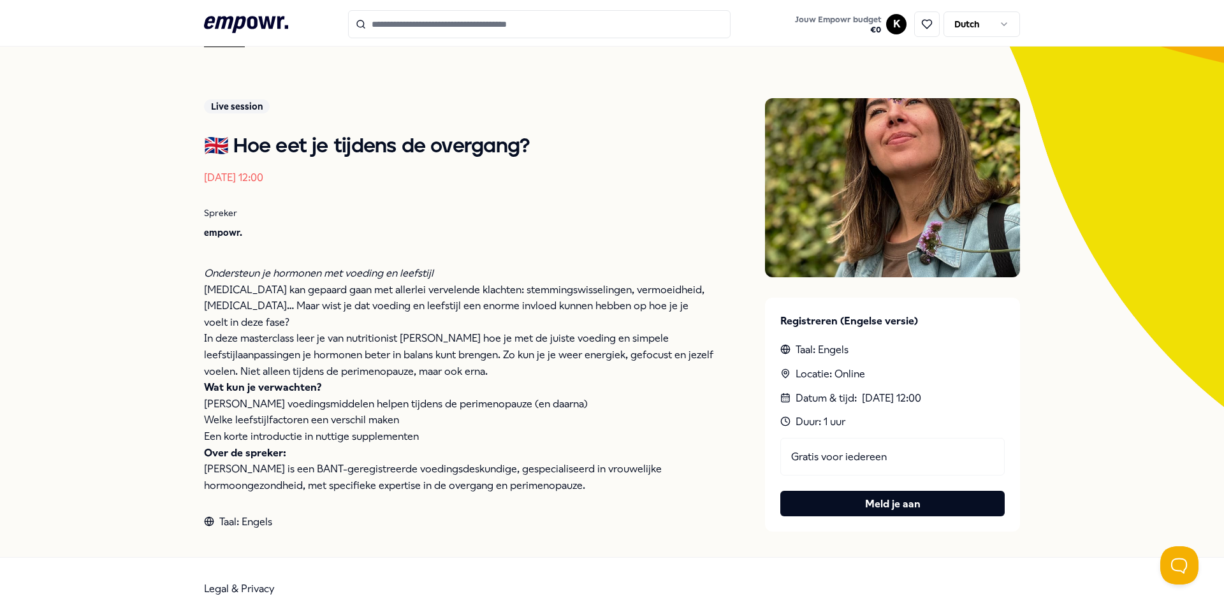
drag, startPoint x: 584, startPoint y: 157, endPoint x: 569, endPoint y: 150, distance: 16.3
click at [585, 157] on h1 "🇬🇧 Hoe eet je tijdens de overgang?" at bounding box center [459, 147] width 510 height 26
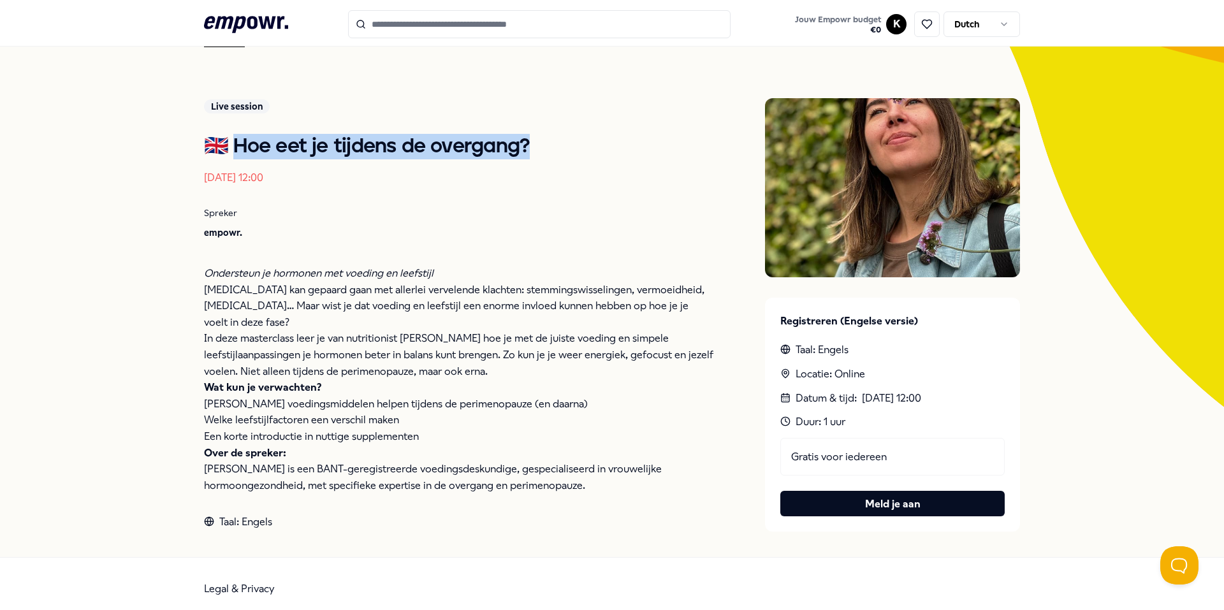
drag, startPoint x: 535, startPoint y: 140, endPoint x: 224, endPoint y: 140, distance: 310.5
click at [224, 140] on h1 "🇬🇧 Hoe eet je tijdens de overgang?" at bounding box center [459, 147] width 510 height 26
copy h1 "e eet je tijdens de overgang?"
click at [879, 506] on button "Meld je aan" at bounding box center [892, 504] width 224 height 26
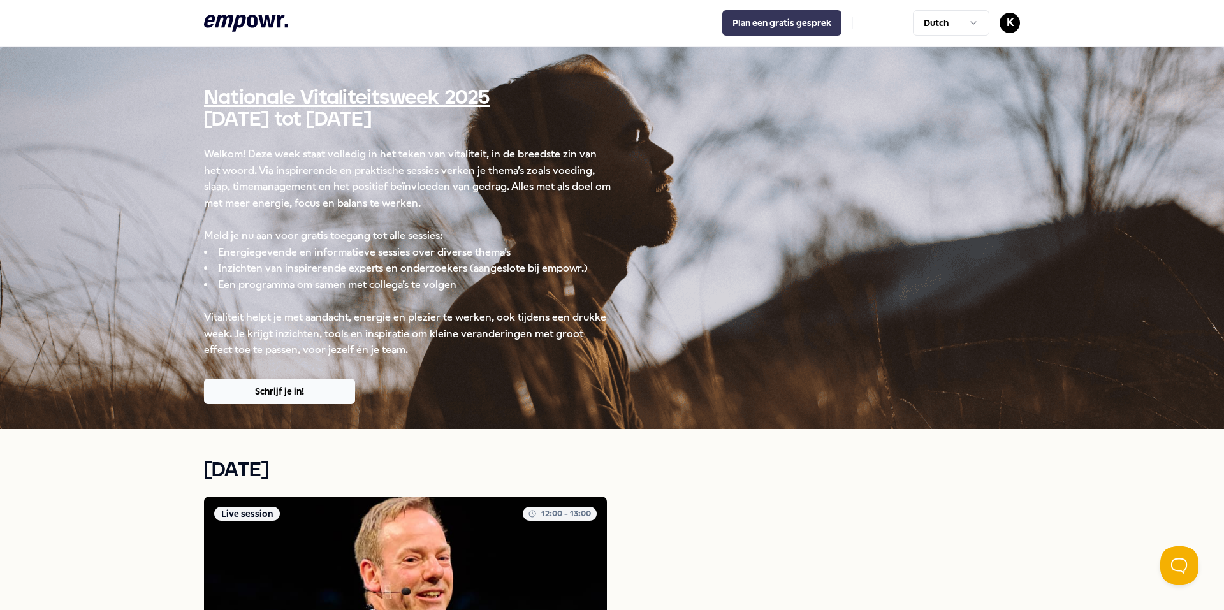
click at [771, 18] on button "Plan een gratis gesprek" at bounding box center [781, 23] width 119 height 26
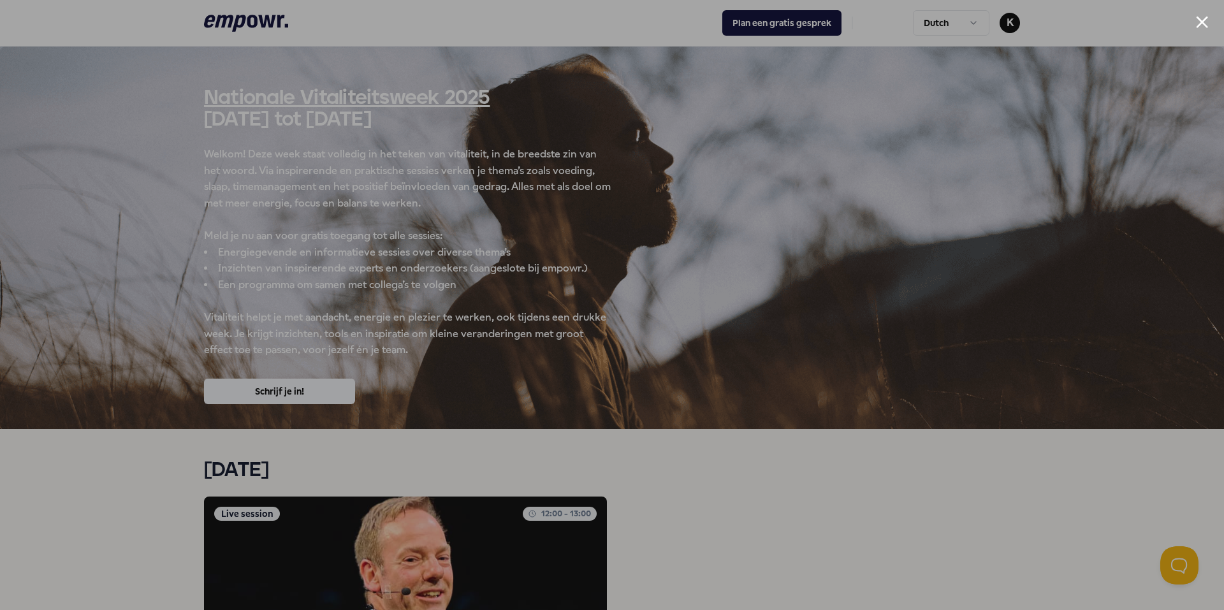
click at [698, 59] on div at bounding box center [612, 305] width 1224 height 610
